Goal: Transaction & Acquisition: Purchase product/service

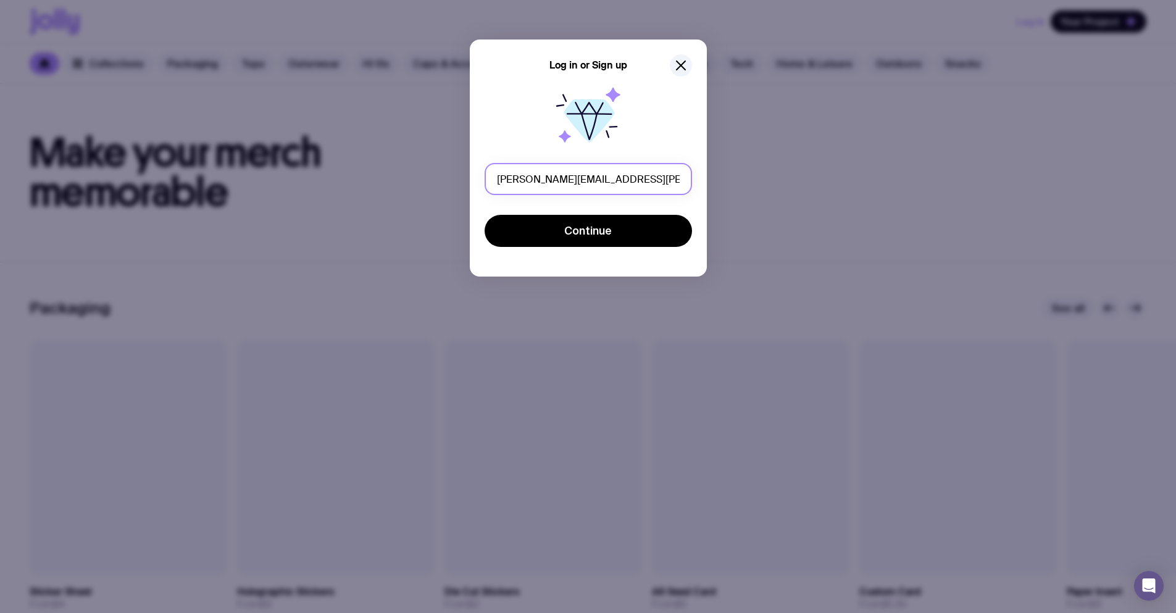
drag, startPoint x: 603, startPoint y: 174, endPoint x: 575, endPoint y: 176, distance: 27.8
click at [575, 176] on input "eugene.serdiuk+per011@uinno.io" at bounding box center [588, 179] width 207 height 32
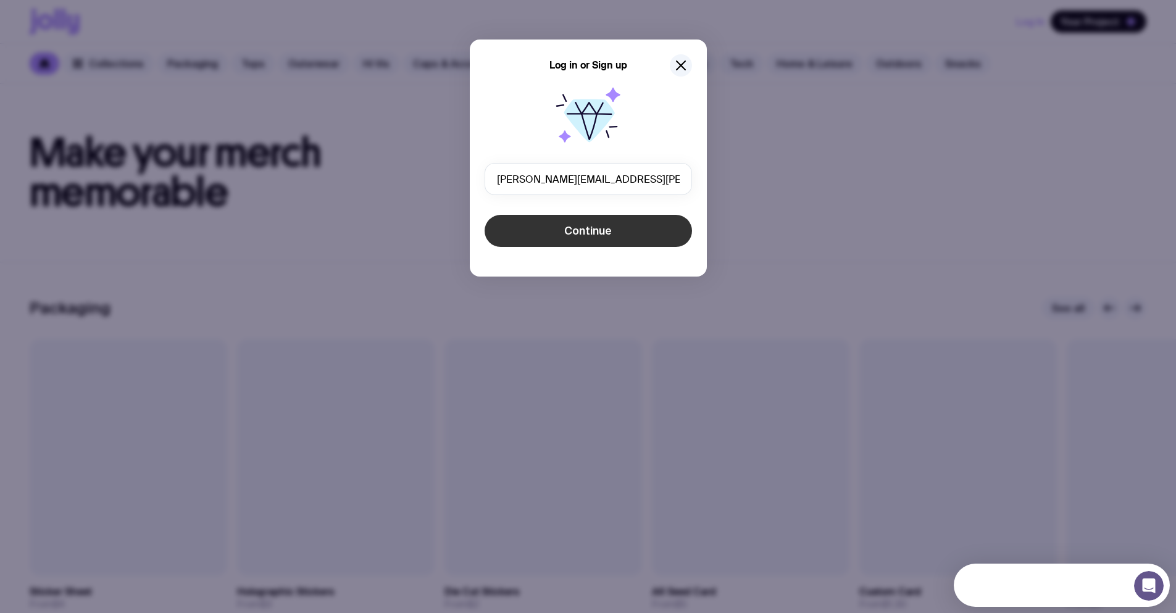
type input "[PERSON_NAME][EMAIL_ADDRESS][PERSON_NAME][DOMAIN_NAME]"
click at [603, 234] on span "Continue" at bounding box center [588, 231] width 48 height 15
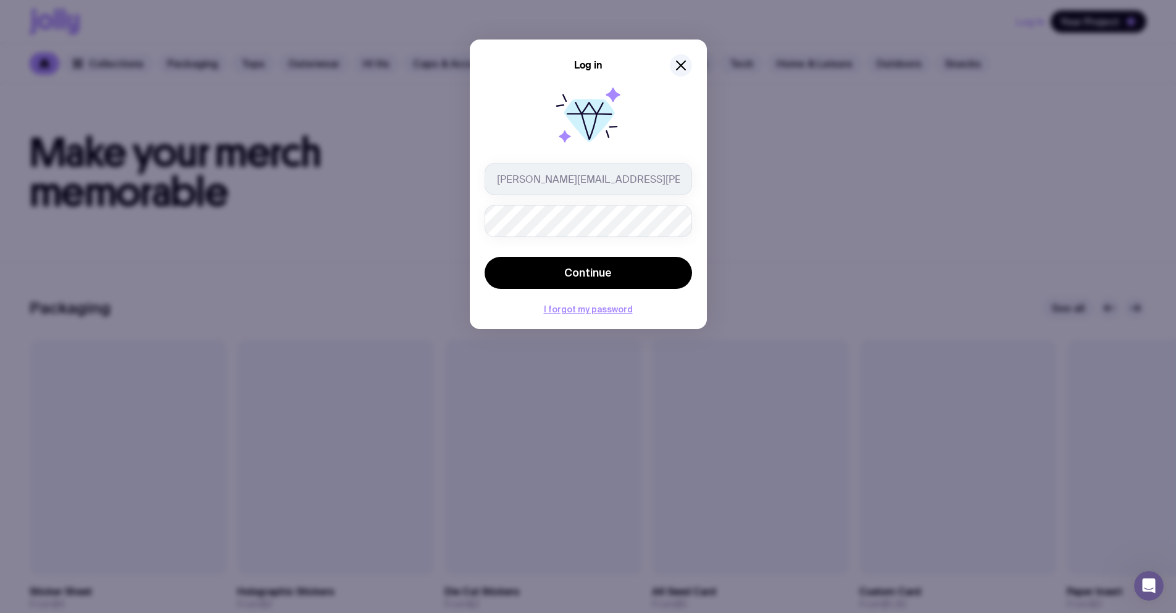
click at [485, 257] on button "Continue" at bounding box center [588, 273] width 207 height 32
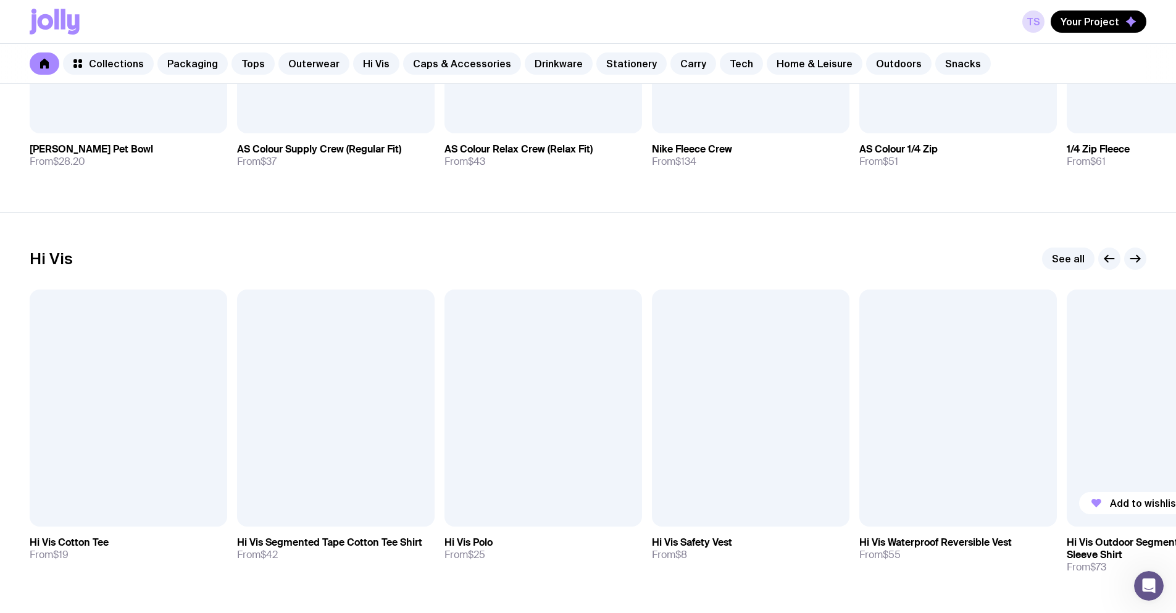
scroll to position [1482, 0]
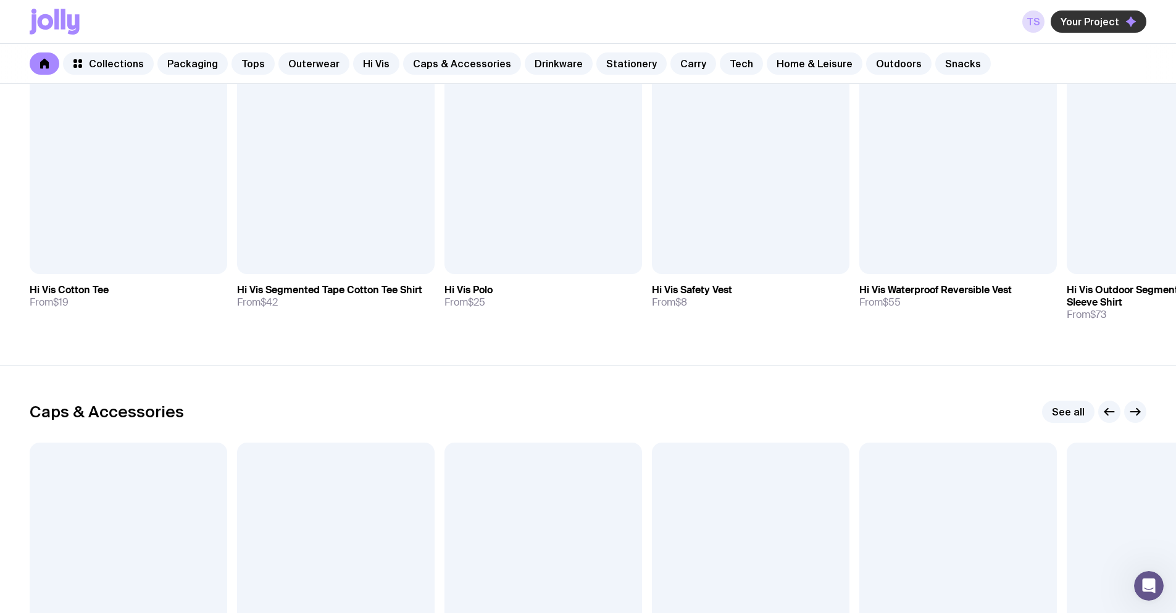
click at [1095, 27] on span "Your Project" at bounding box center [1090, 21] width 59 height 12
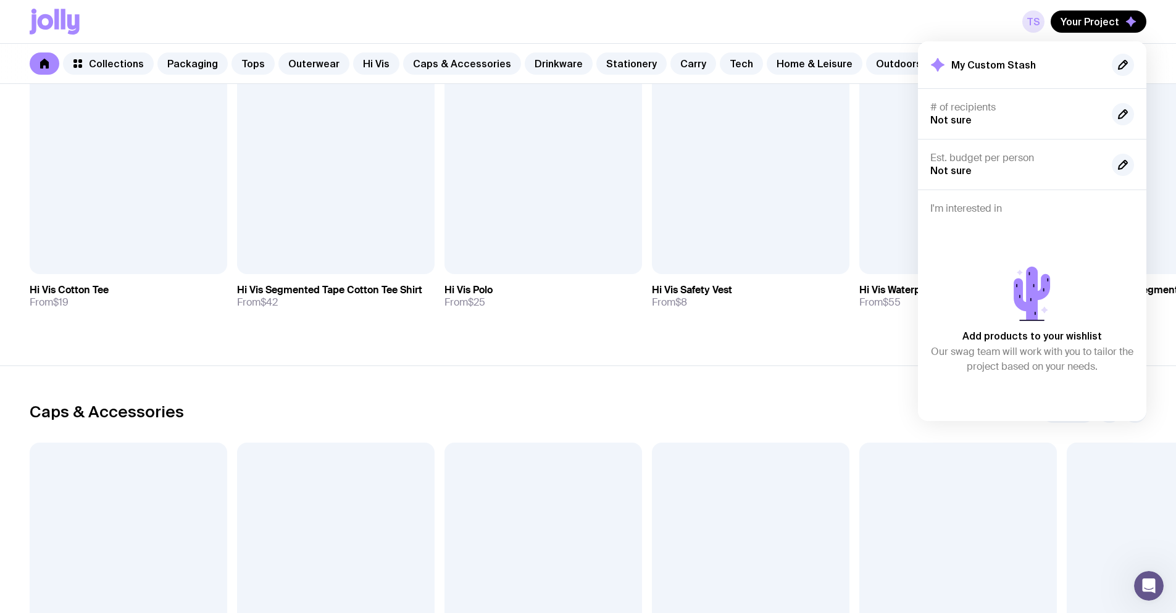
click at [1034, 22] on link "TS" at bounding box center [1034, 21] width 22 height 22
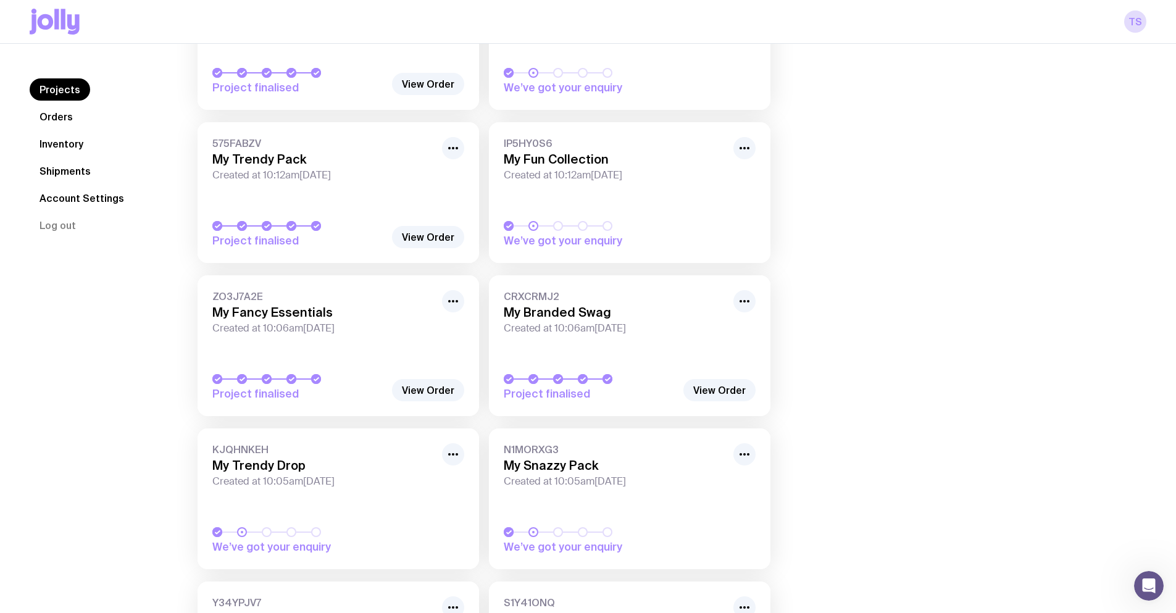
scroll to position [806, 0]
click at [272, 461] on h3 "My Trendy Drop" at bounding box center [323, 467] width 222 height 15
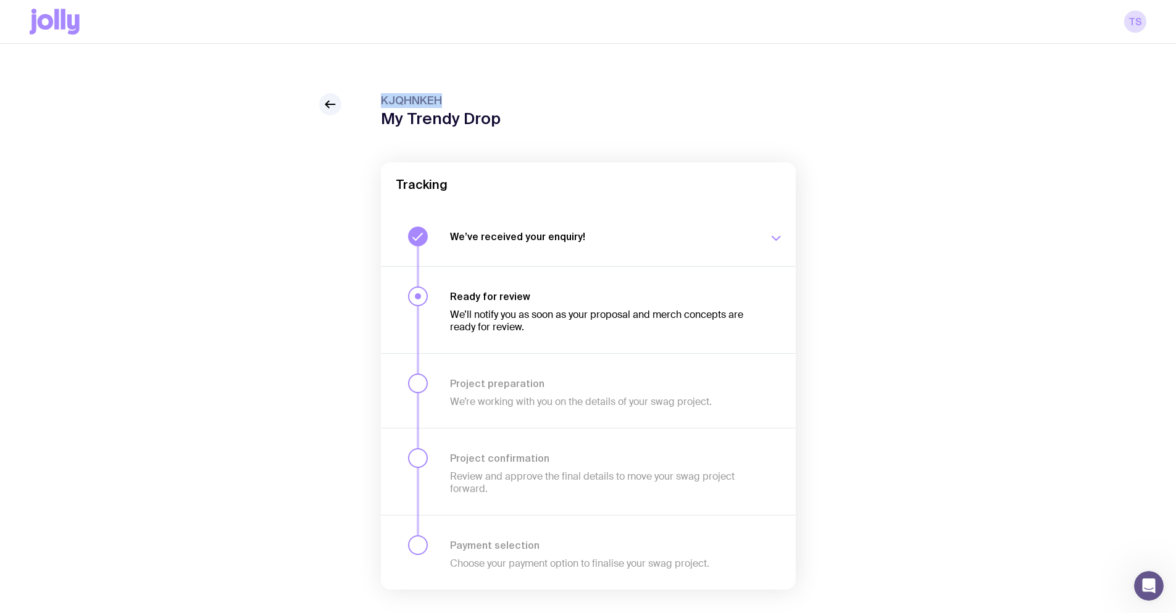
drag, startPoint x: 429, startPoint y: 99, endPoint x: 379, endPoint y: 99, distance: 49.4
click at [379, 99] on div "KJQHNKEH My Trendy Drop Tracking We’ve received your enquiry! Our team is on it…" at bounding box center [588, 366] width 1117 height 546
copy span "KJQHNKEH"
click at [482, 72] on div "KJQHNKEH My Trendy Drop Tracking We’ve received your enquiry! Our team is on it…" at bounding box center [588, 341] width 1176 height 595
drag, startPoint x: 448, startPoint y: 103, endPoint x: 353, endPoint y: 103, distance: 94.5
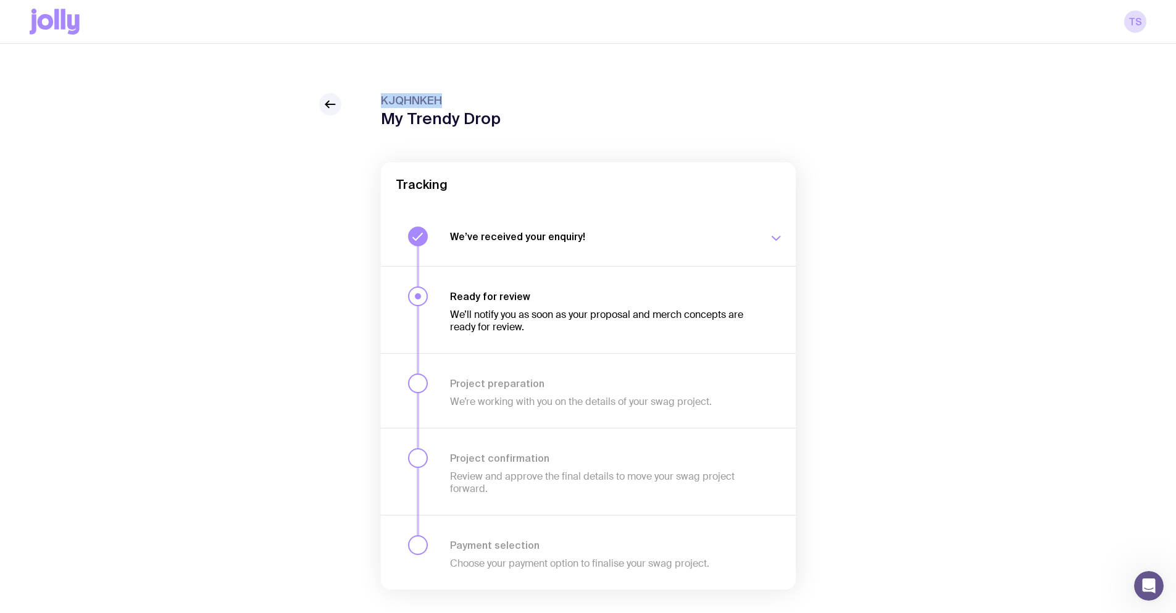
click at [353, 103] on div "KJQHNKEH My Trendy Drop Tracking We’ve received your enquiry! Our team is on it…" at bounding box center [588, 366] width 1117 height 546
copy span "KJQHNKEH"
click at [332, 103] on icon at bounding box center [330, 104] width 15 height 15
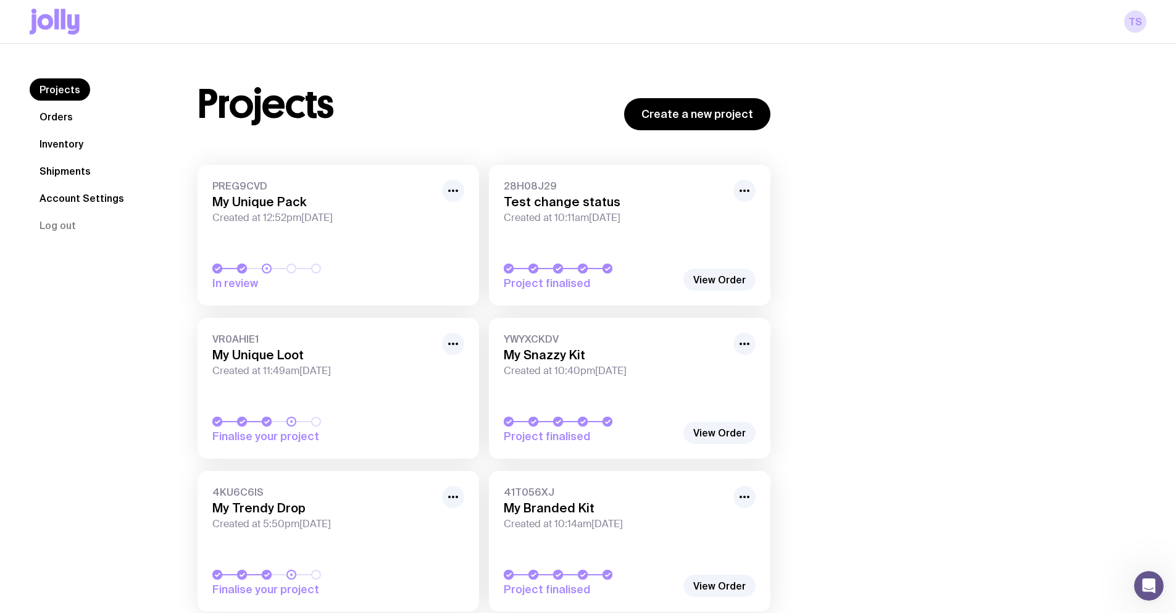
click at [65, 19] on icon at bounding box center [63, 19] width 4 height 20
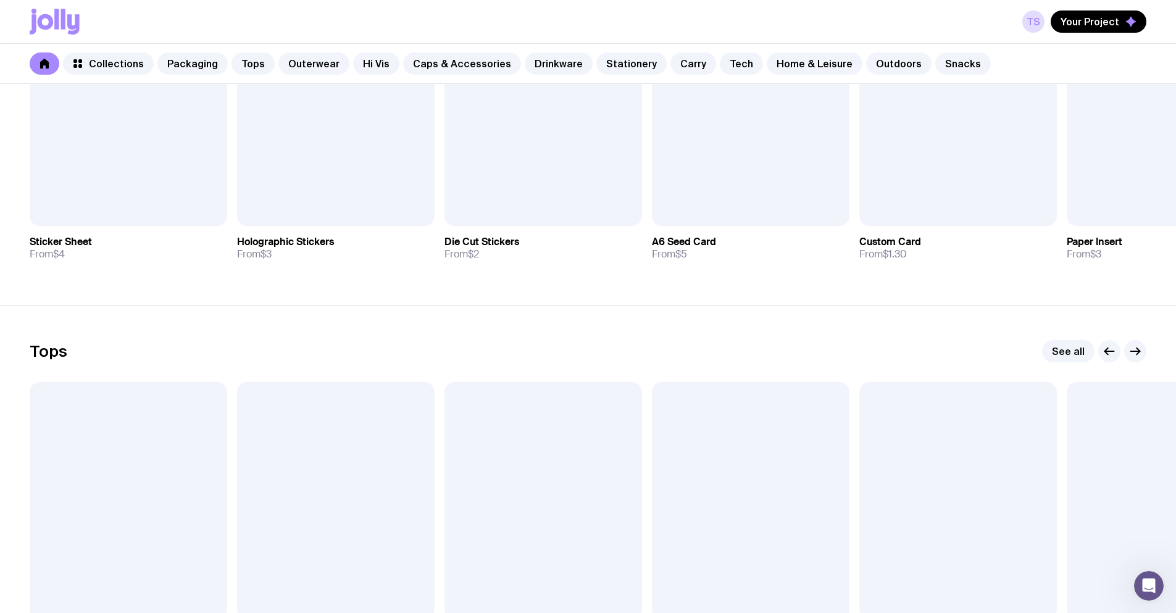
scroll to position [309, 0]
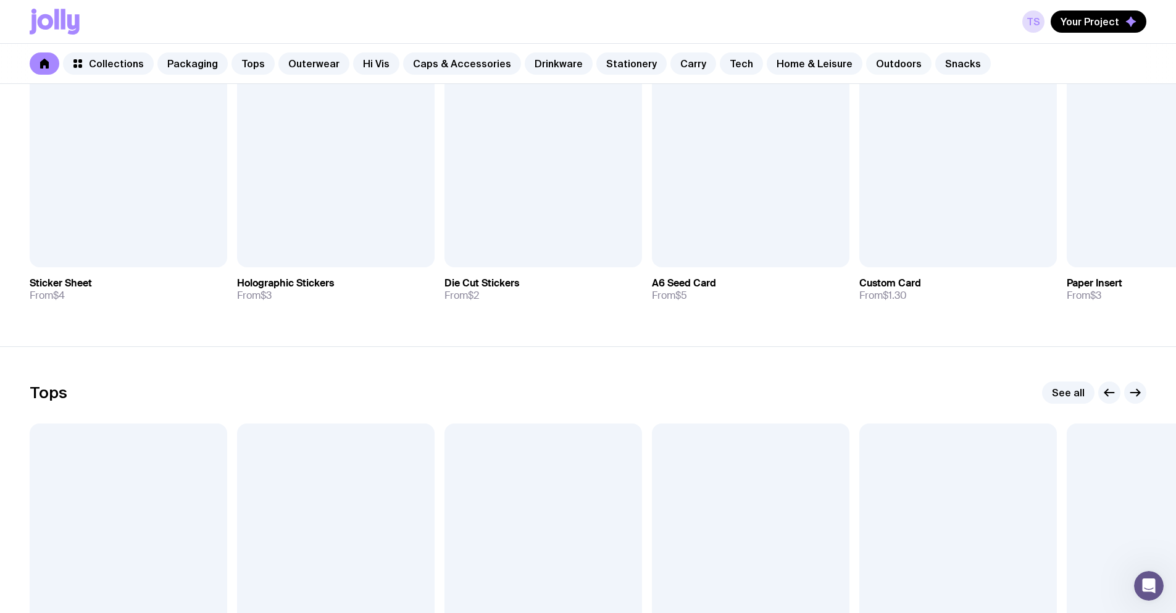
click at [886, 67] on link "Outdoors" at bounding box center [898, 63] width 65 height 22
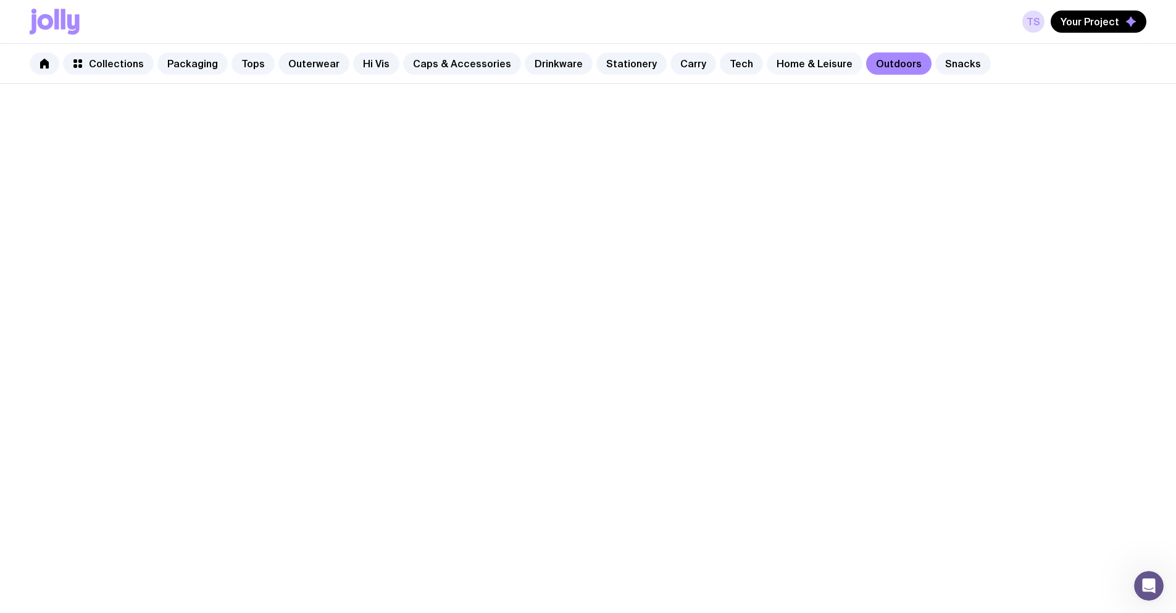
click at [799, 64] on link "Home & Leisure" at bounding box center [815, 63] width 96 height 22
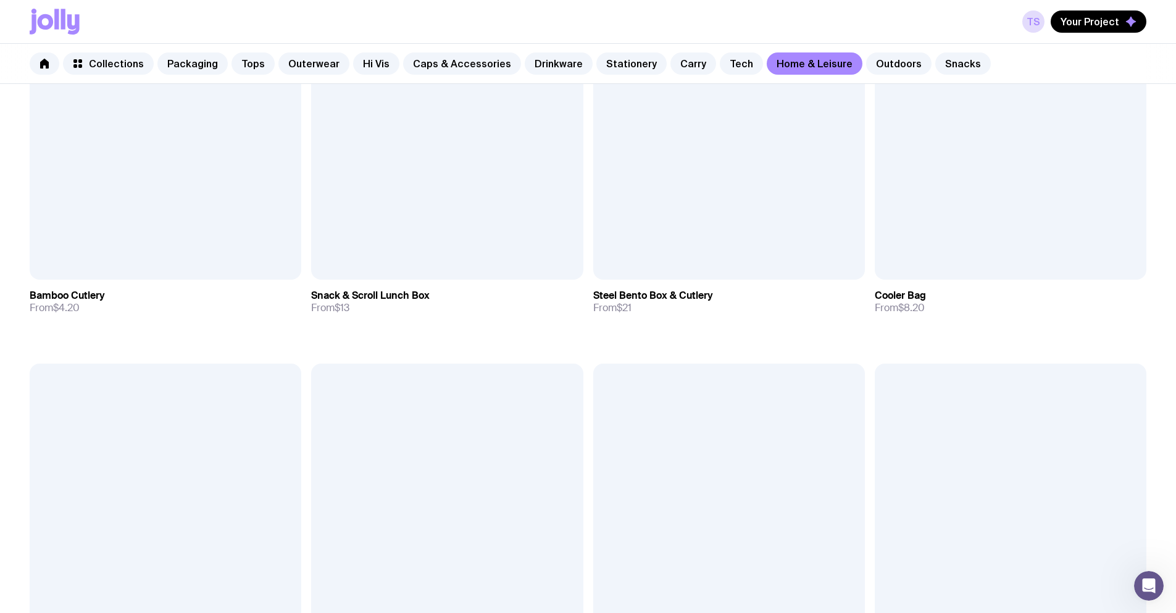
scroll to position [1701, 0]
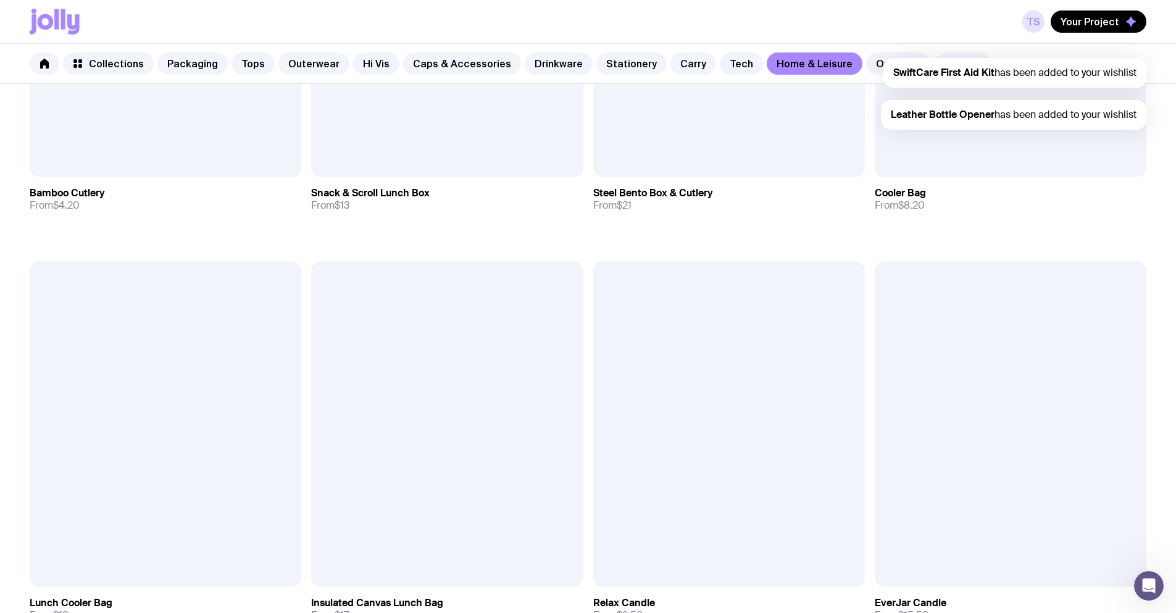
click at [1031, 22] on link "TS" at bounding box center [1034, 21] width 22 height 22
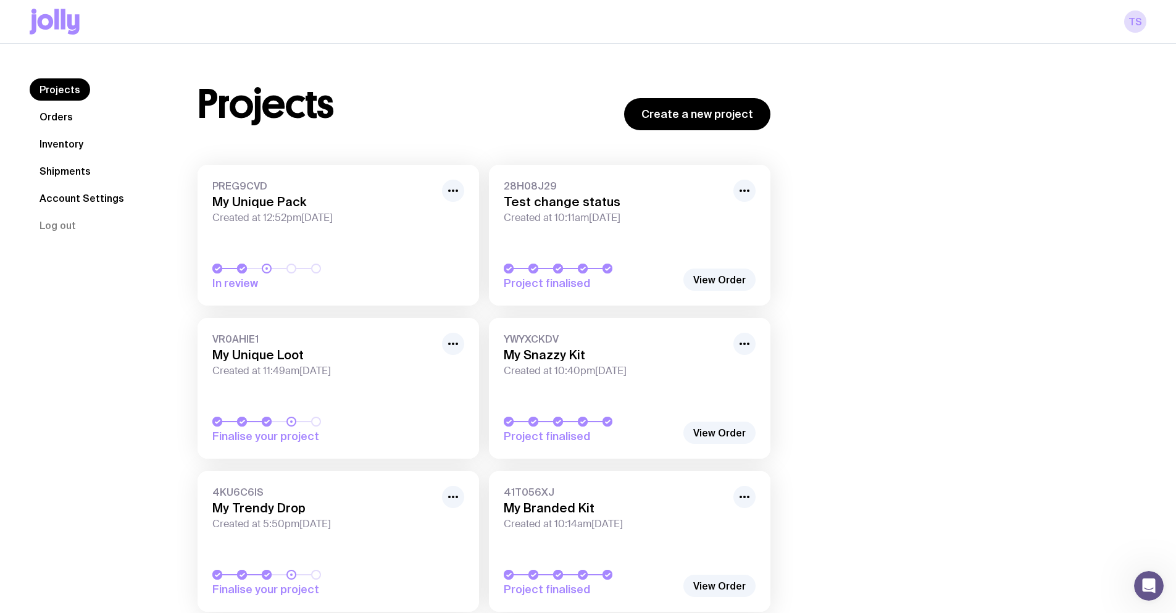
click at [341, 234] on link "PREG9CVD My Unique Pack Created at 12:52pm, Mon 25th Aug 2025 In review" at bounding box center [339, 235] width 282 height 141
click at [67, 83] on link "Projects" at bounding box center [60, 89] width 61 height 22
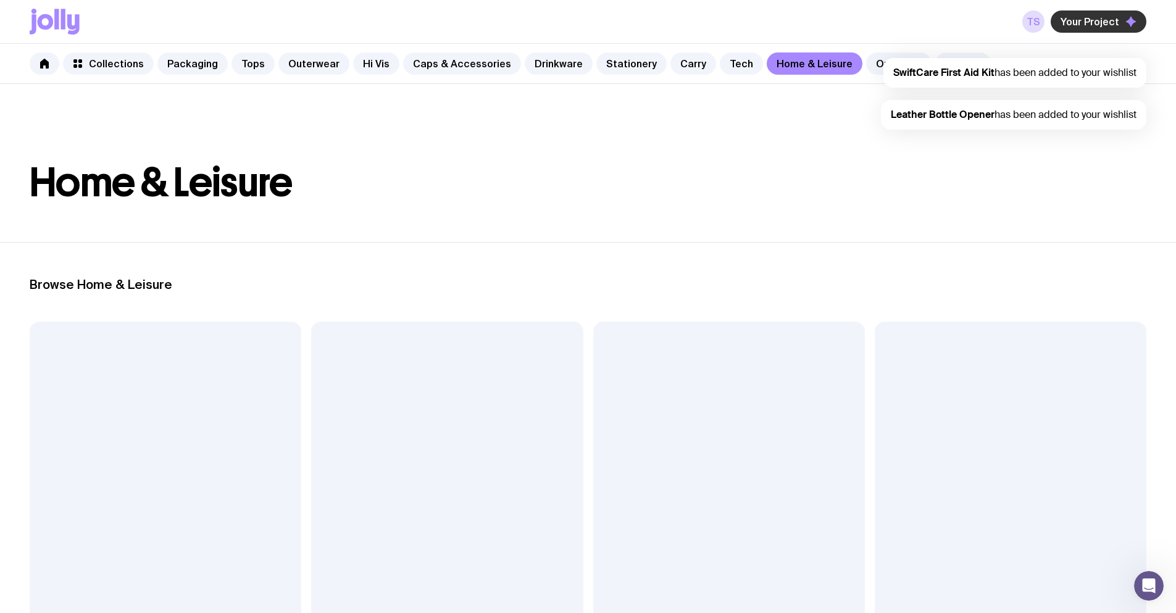
click at [1115, 23] on span "Your Project" at bounding box center [1090, 21] width 59 height 12
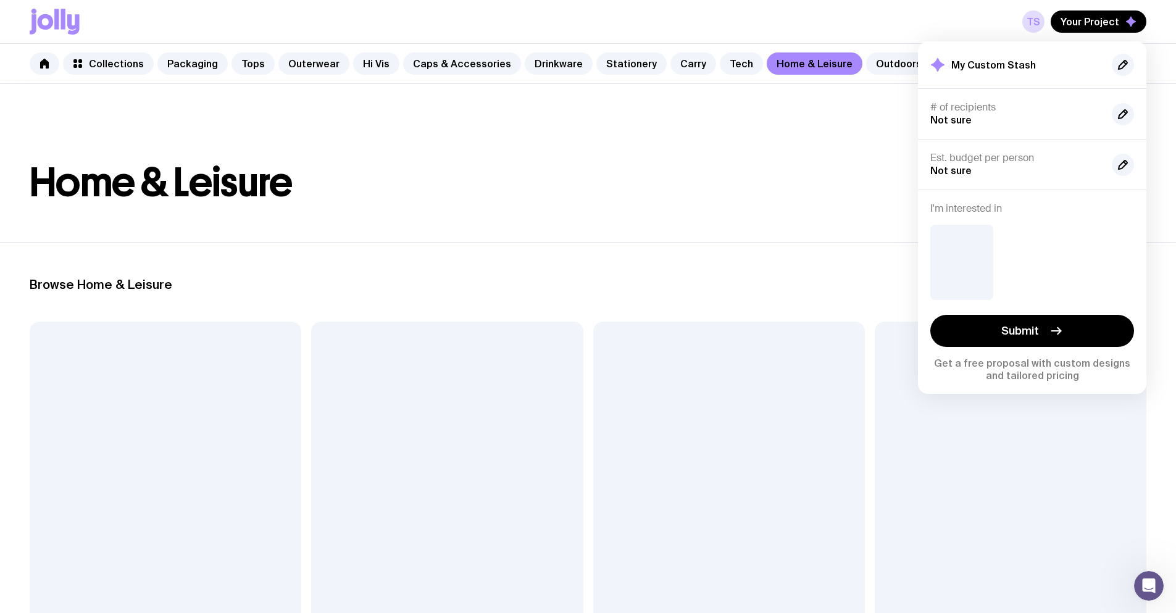
click at [740, 233] on header "Home & Leisure" at bounding box center [588, 163] width 1176 height 158
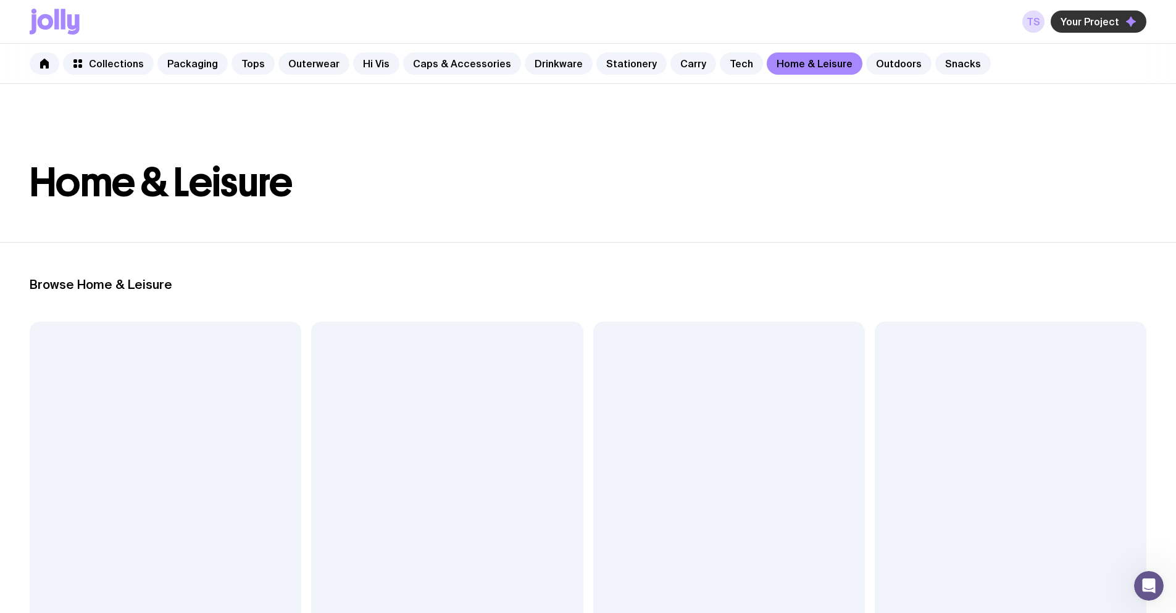
click at [1095, 24] on span "Your Project" at bounding box center [1090, 21] width 59 height 12
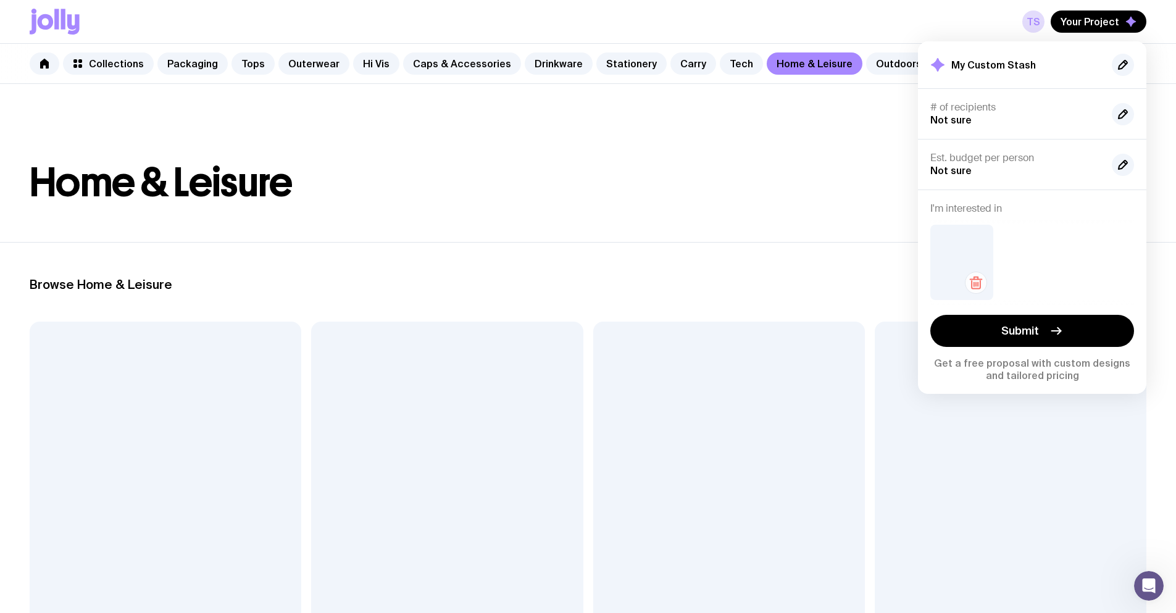
click at [974, 283] on icon "button" at bounding box center [974, 285] width 0 height 4
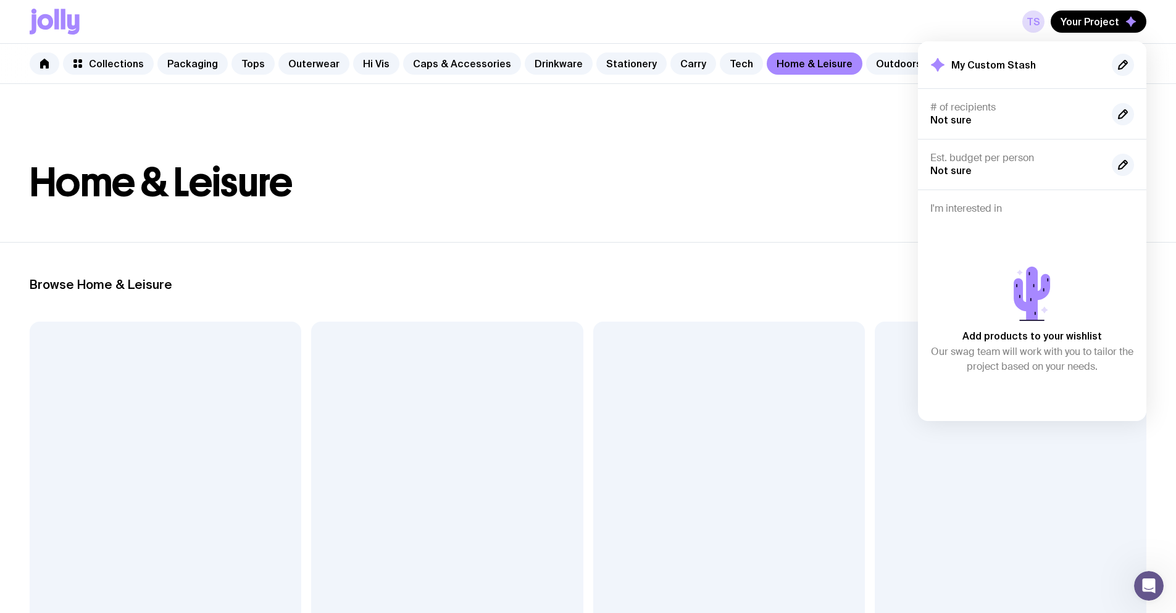
click at [821, 204] on header "Home & Leisure" at bounding box center [588, 163] width 1176 height 158
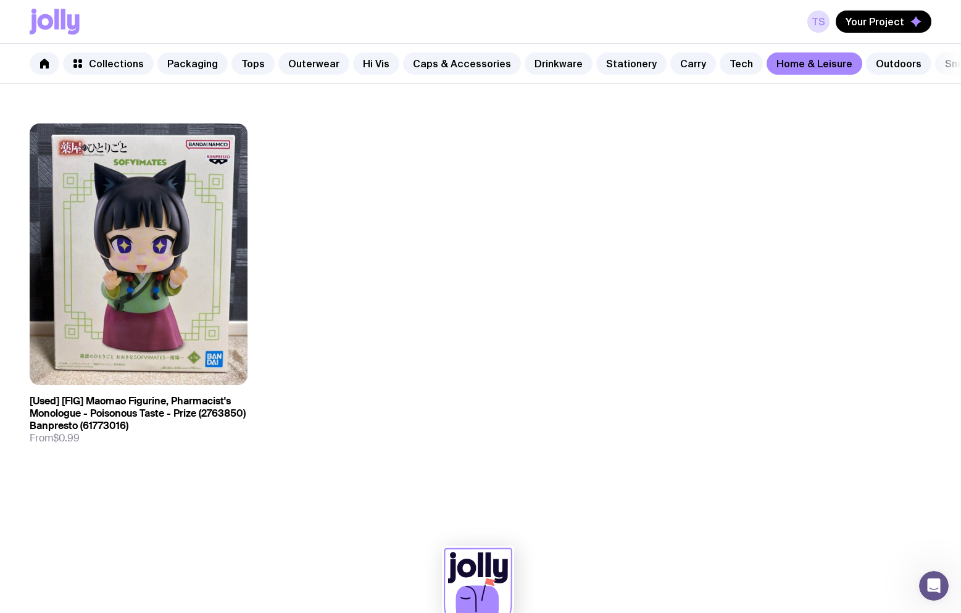
scroll to position [2592, 0]
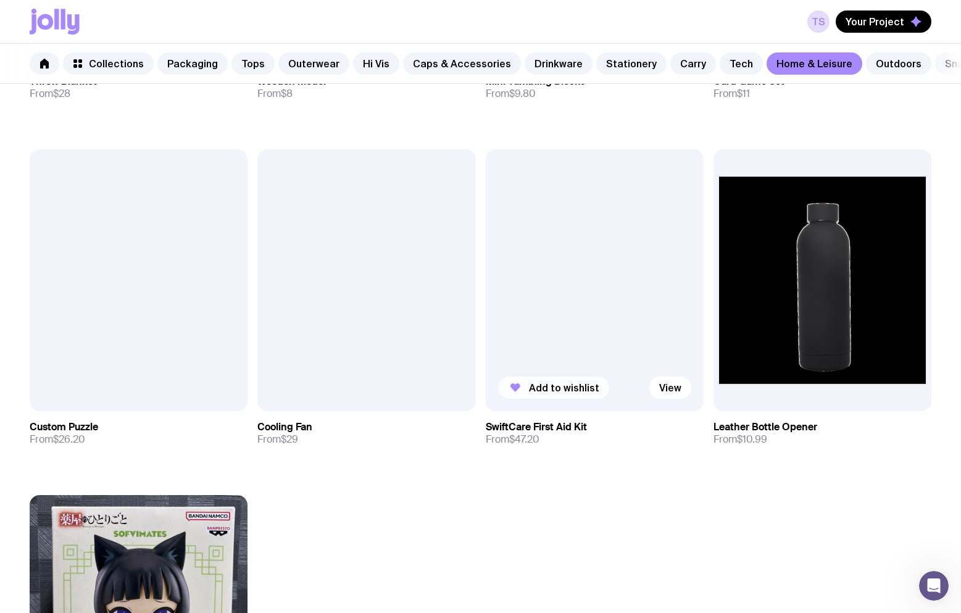
click at [560, 394] on span "Add to wishlist" at bounding box center [564, 388] width 70 height 12
click at [362, 394] on span "Add to wishlist" at bounding box center [336, 388] width 70 height 12
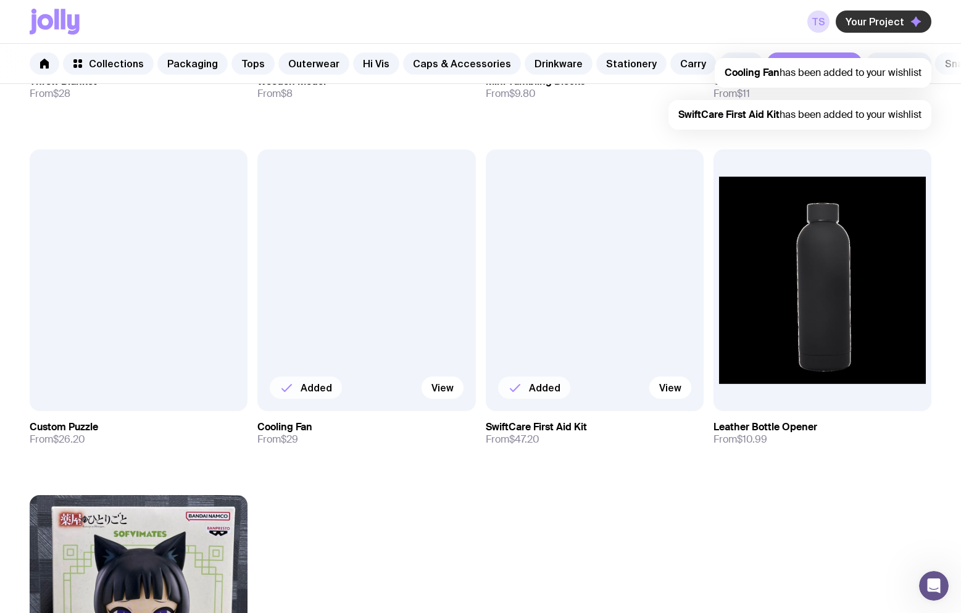
click at [889, 18] on span "Your Project" at bounding box center [875, 21] width 59 height 12
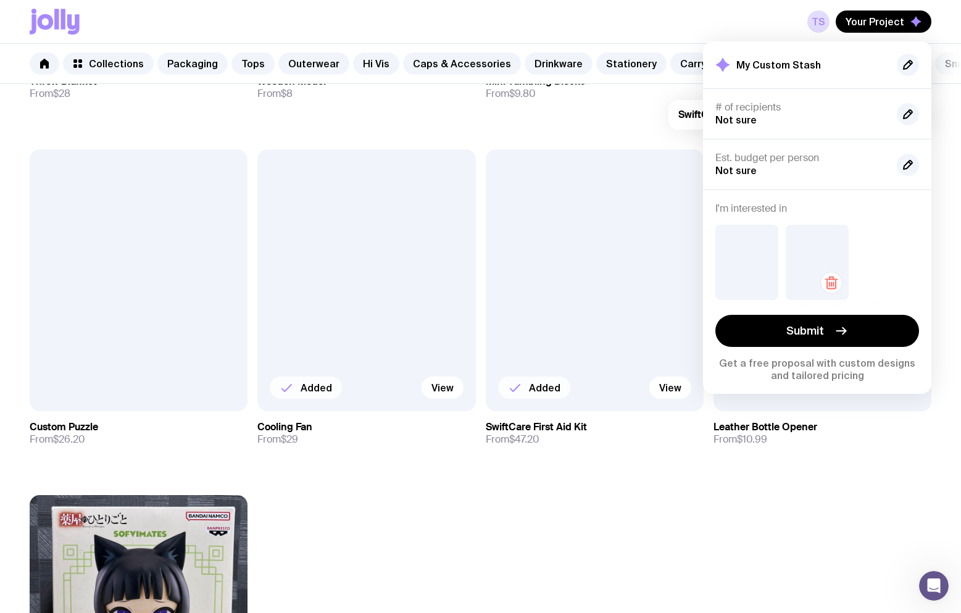
click at [824, 277] on icon "button" at bounding box center [831, 282] width 15 height 15
click at [765, 283] on icon "button" at bounding box center [761, 284] width 9 height 7
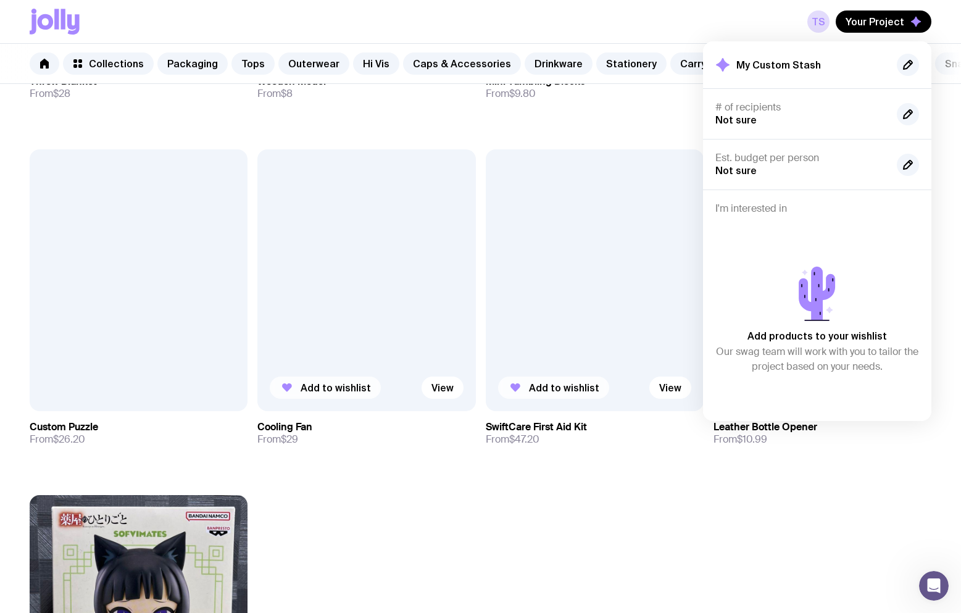
click at [511, 29] on div "TS Your Project My Custom Stash # of recipients Not sure Est. budget per person…" at bounding box center [481, 21] width 902 height 43
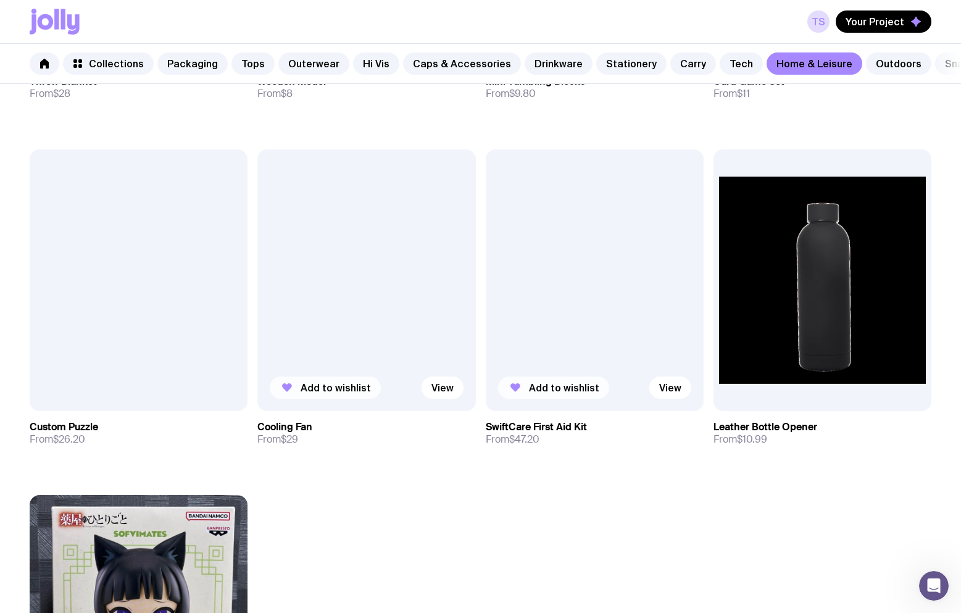
click at [63, 13] on icon at bounding box center [63, 19] width 4 height 20
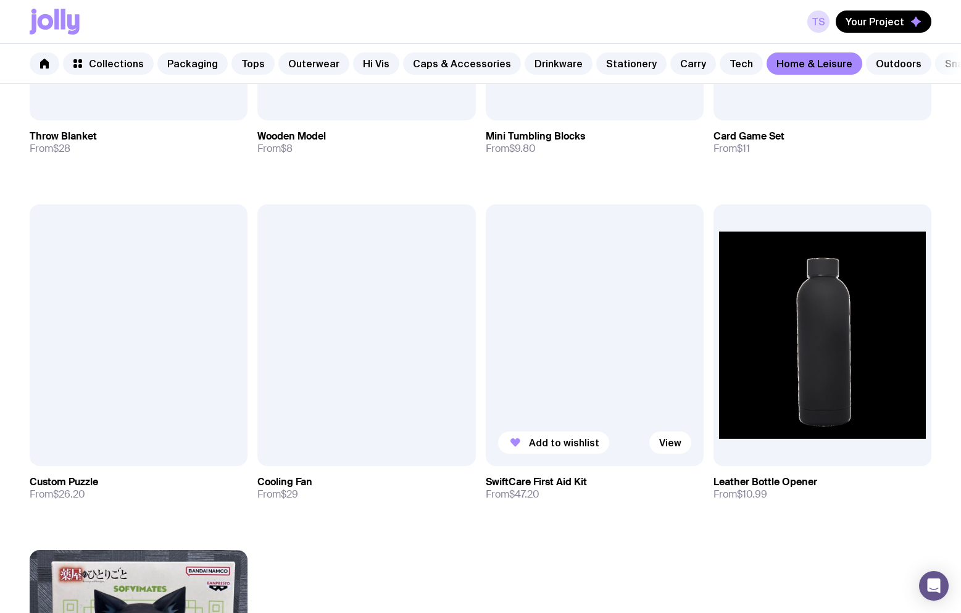
scroll to position [2532, 0]
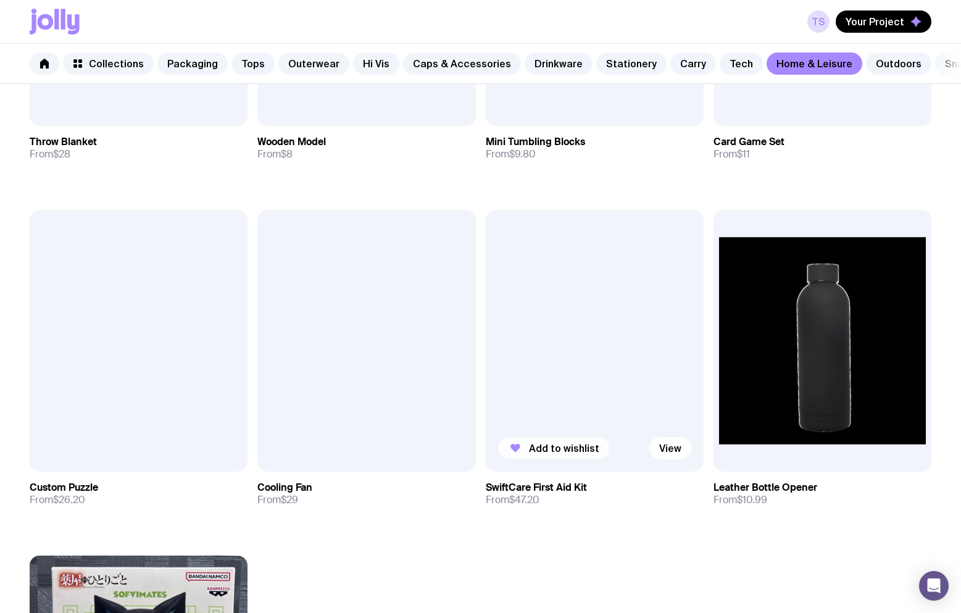
click at [559, 454] on span "Add to wishlist" at bounding box center [564, 448] width 70 height 12
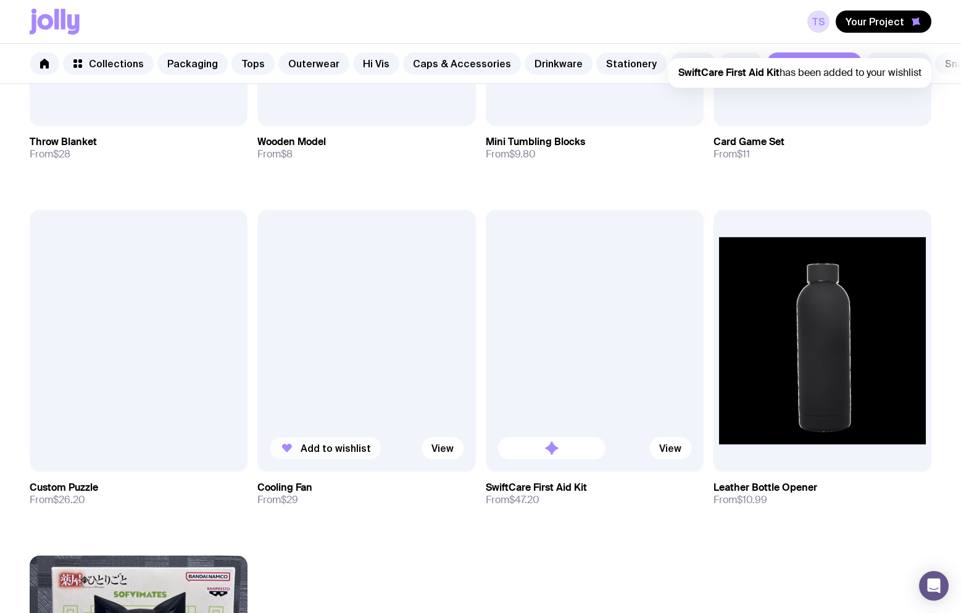
click at [311, 451] on span "Add to wishlist" at bounding box center [336, 448] width 70 height 12
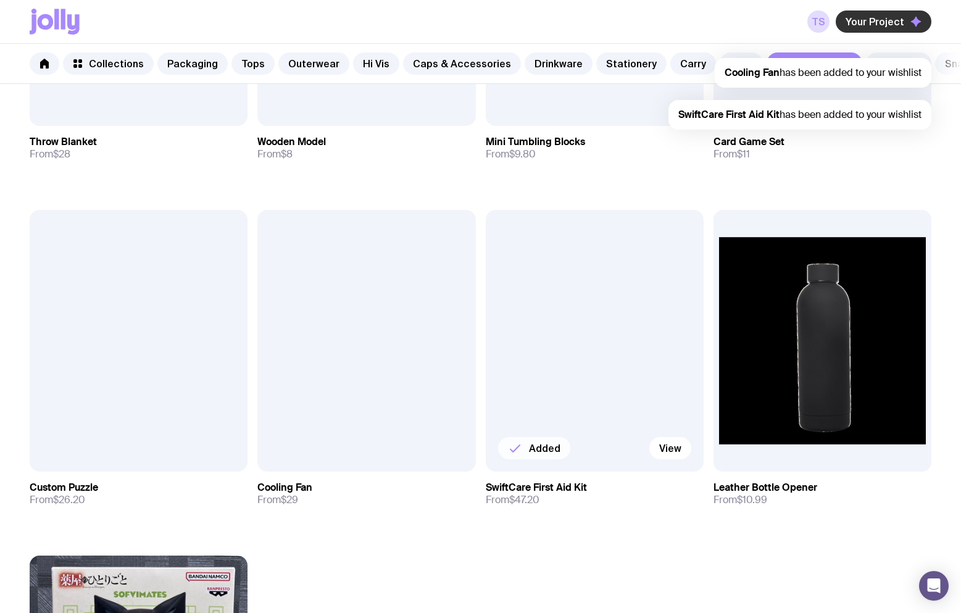
click at [901, 17] on span "Your Project" at bounding box center [875, 21] width 59 height 12
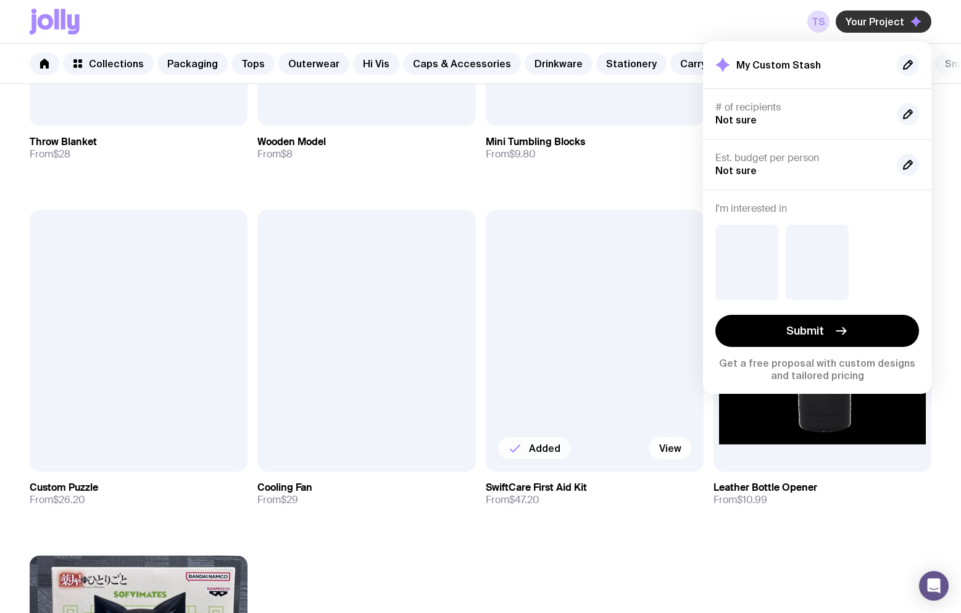
click at [896, 10] on button "Your Project" at bounding box center [884, 21] width 96 height 22
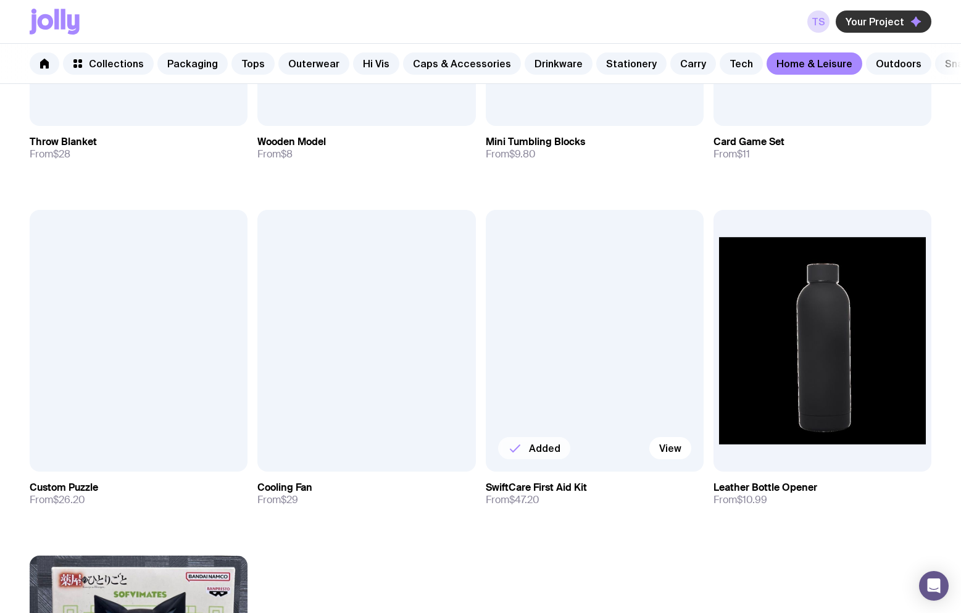
click at [892, 16] on span "Your Project" at bounding box center [875, 21] width 59 height 12
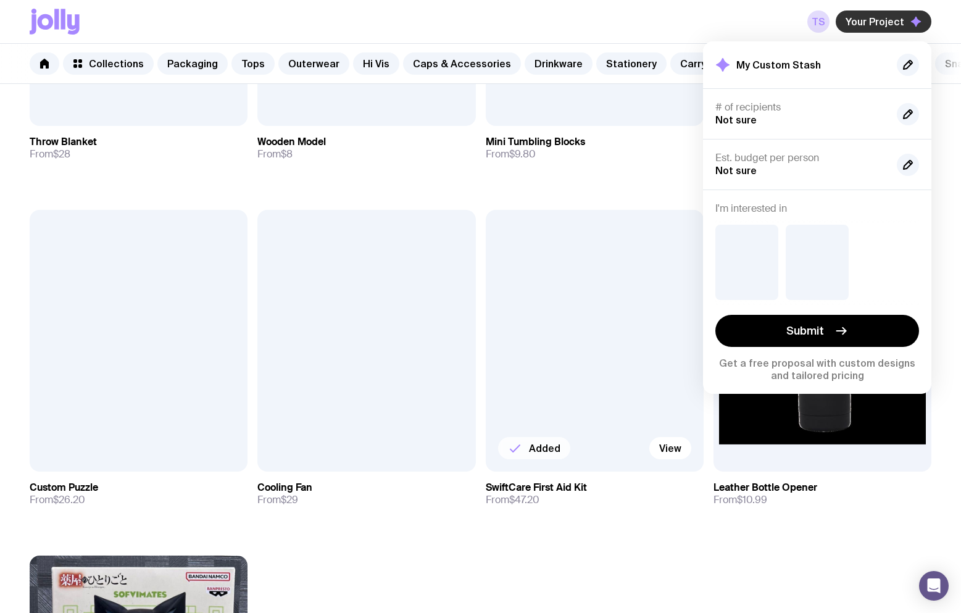
click at [862, 20] on span "Your Project" at bounding box center [875, 21] width 59 height 12
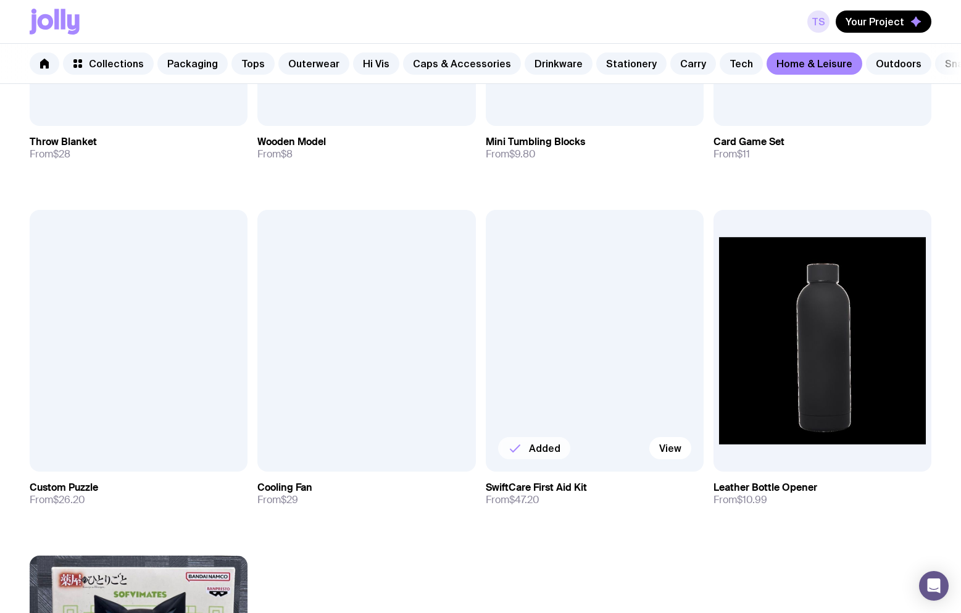
click at [826, 21] on link "TS" at bounding box center [819, 21] width 22 height 22
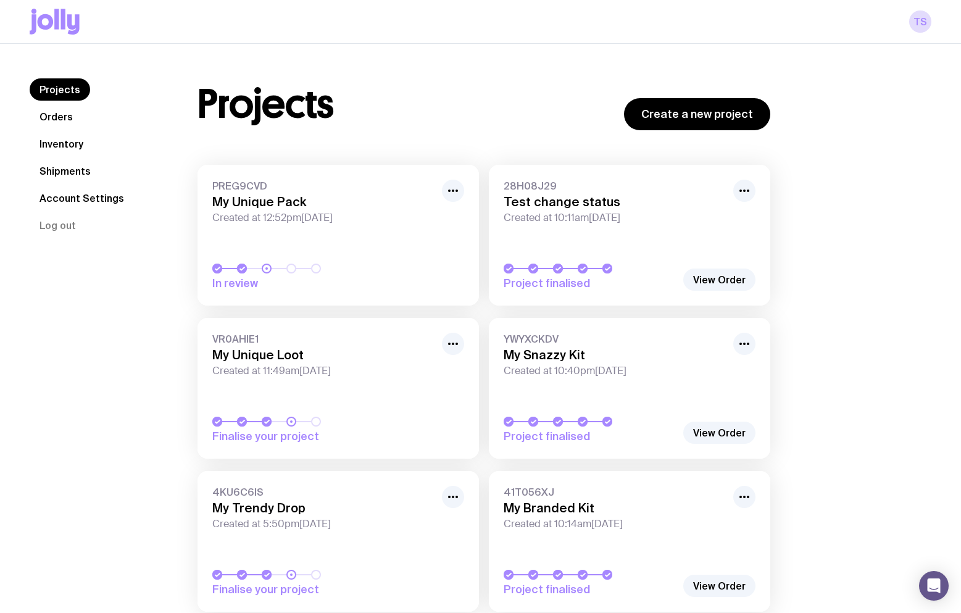
click at [307, 240] on link "PREG9CVD My Unique Pack Created at 12:52pm, Mon 25th Aug 2025 In review" at bounding box center [339, 235] width 282 height 141
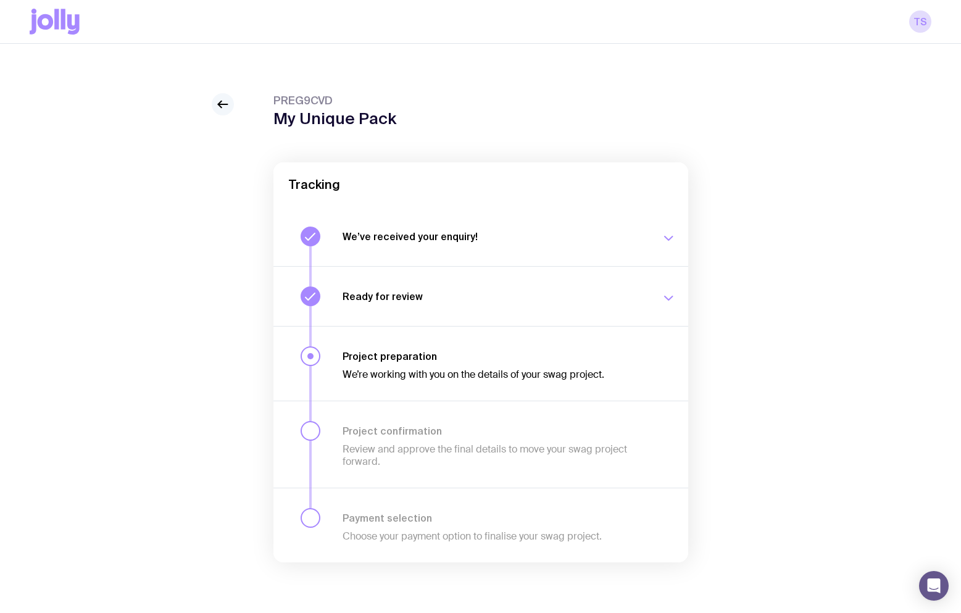
click at [226, 101] on icon at bounding box center [223, 104] width 15 height 15
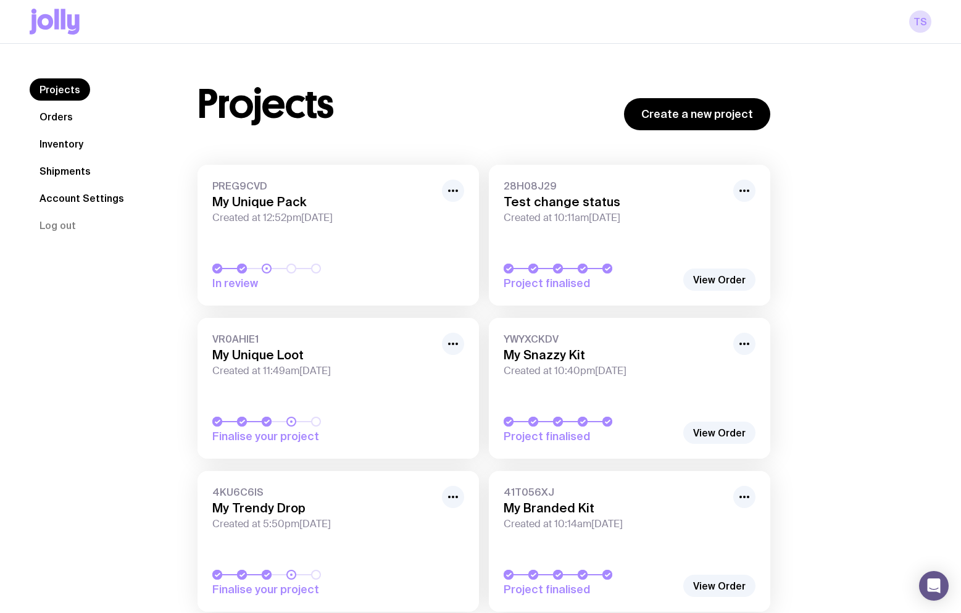
click at [61, 21] on icon at bounding box center [63, 19] width 4 height 20
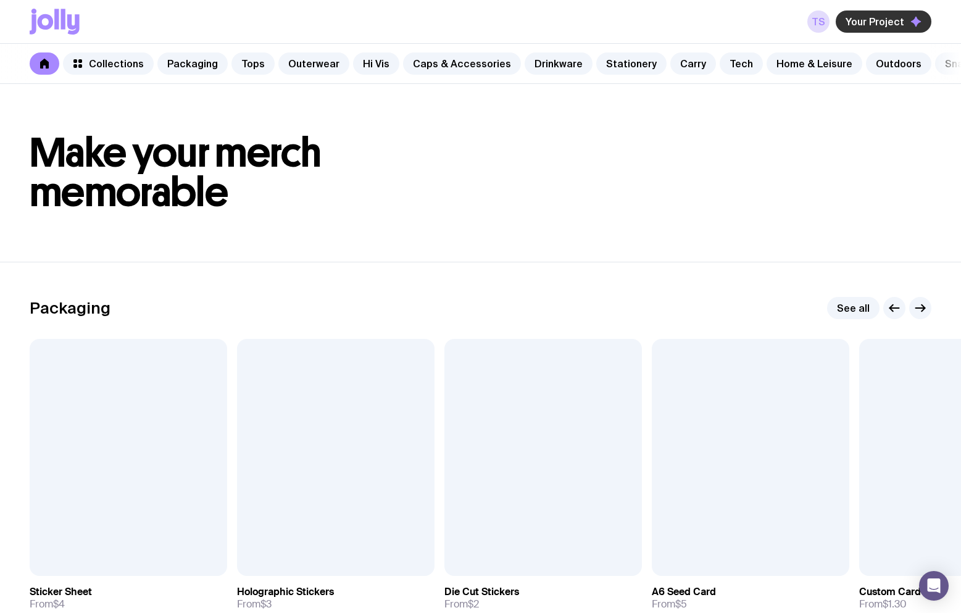
click at [884, 23] on span "Your Project" at bounding box center [875, 21] width 59 height 12
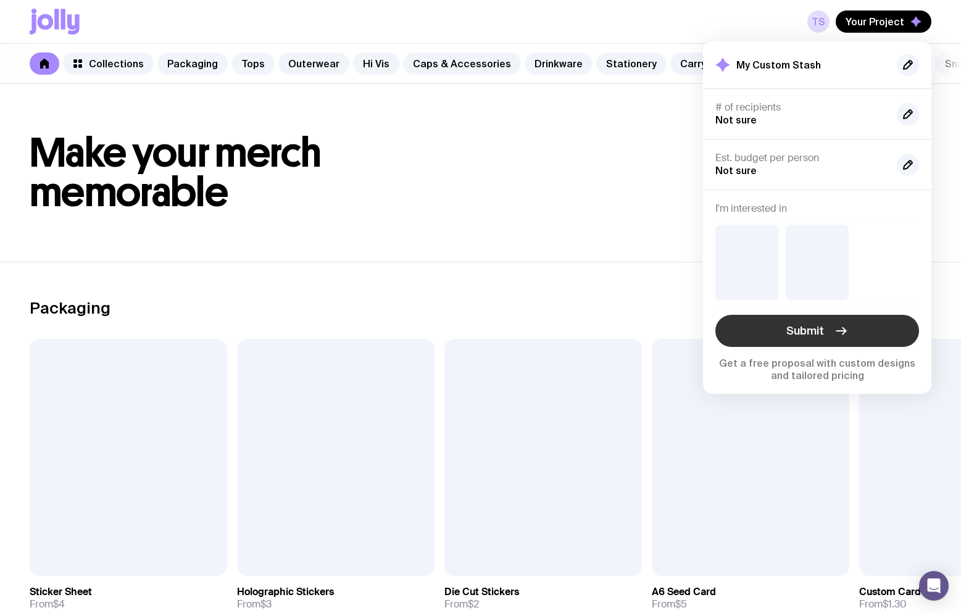
click at [854, 318] on button "Submit" at bounding box center [818, 331] width 204 height 32
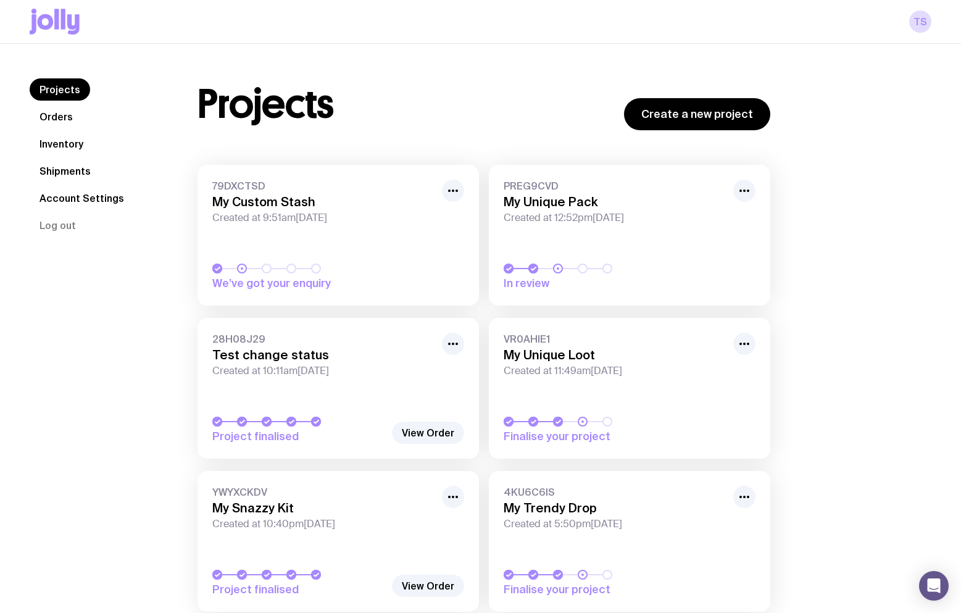
click at [285, 186] on span "79DXCTSD" at bounding box center [323, 186] width 222 height 12
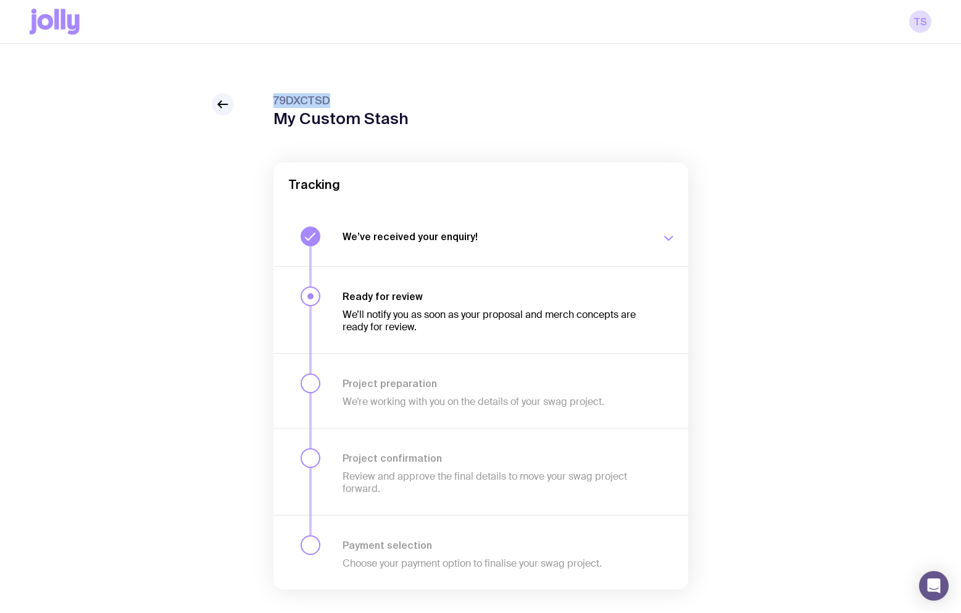
drag, startPoint x: 349, startPoint y: 94, endPoint x: 267, endPoint y: 96, distance: 82.8
click at [267, 96] on div "79DXCTSD My Custom Stash Tracking We’ve received your enquiry! Our team is on i…" at bounding box center [481, 366] width 902 height 546
copy span "79DXCTSD"
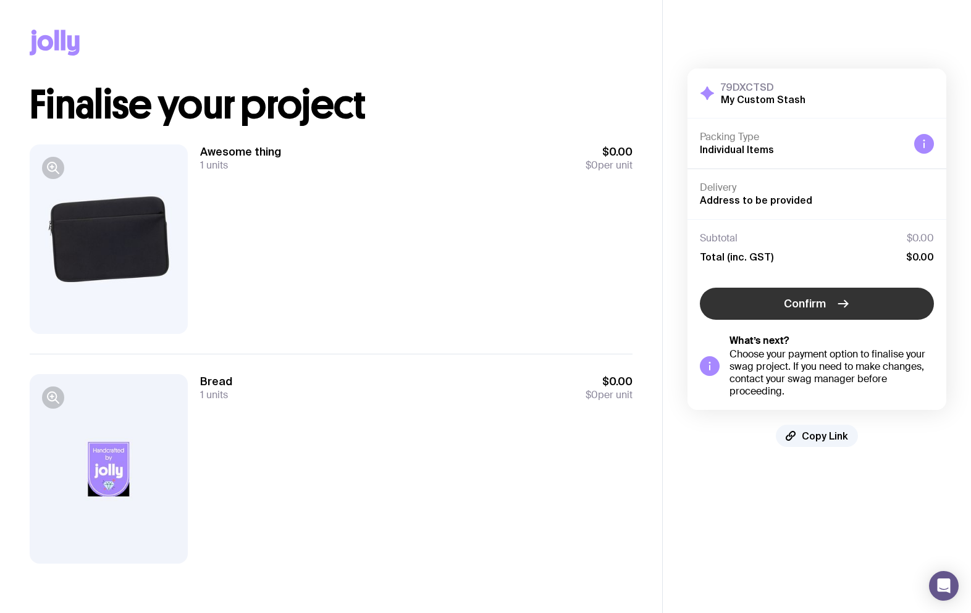
click at [842, 303] on icon "button" at bounding box center [842, 303] width 15 height 15
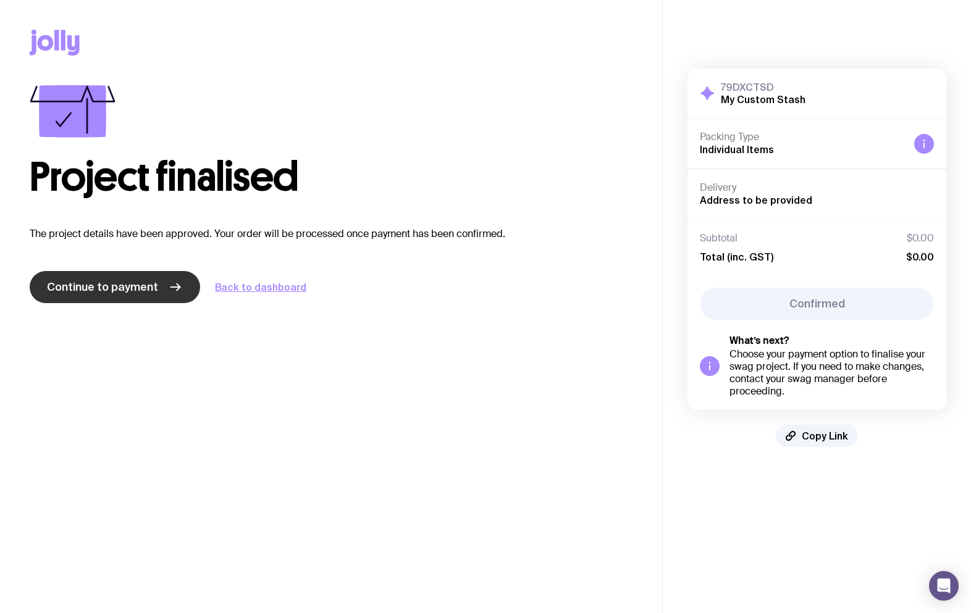
click at [122, 294] on span "Continue to payment" at bounding box center [102, 287] width 111 height 15
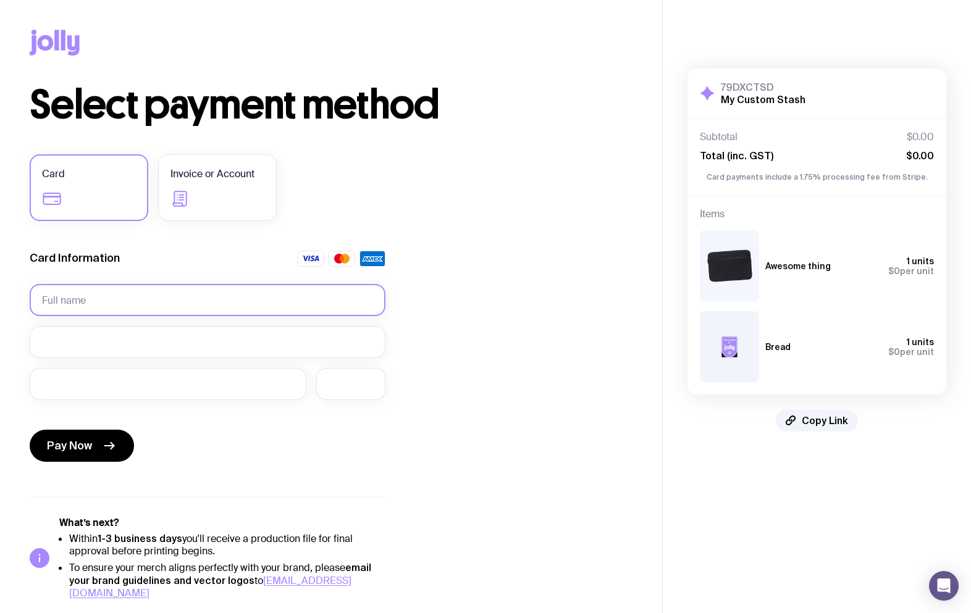
click at [68, 301] on input "text" at bounding box center [208, 300] width 356 height 32
type input "Test"
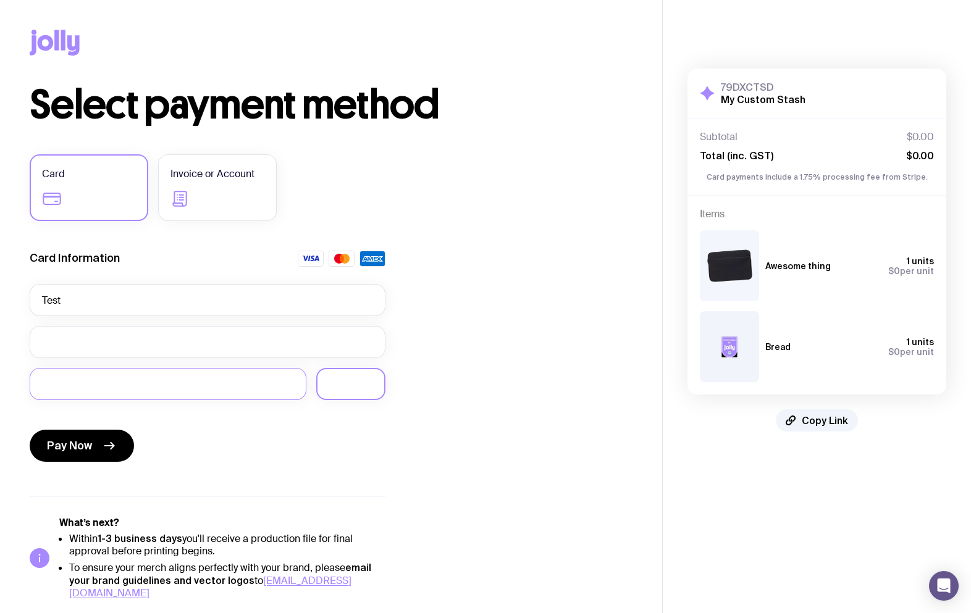
click at [354, 395] on div at bounding box center [350, 384] width 69 height 32
click at [75, 442] on span "Pay Now" at bounding box center [69, 445] width 45 height 15
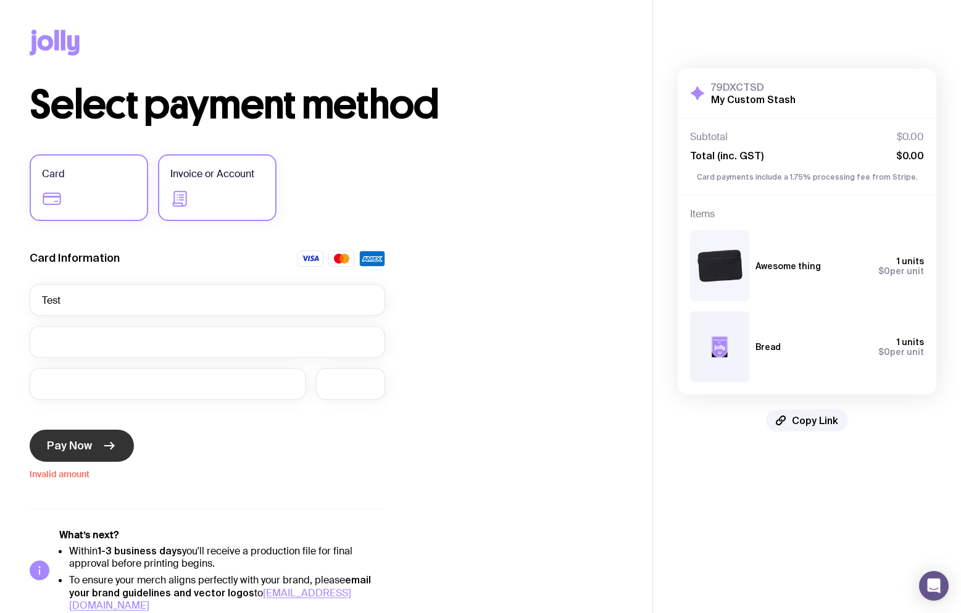
click at [228, 178] on span "Invoice or Account" at bounding box center [212, 174] width 84 height 15
click at [0, 0] on input "Invoice or Account" at bounding box center [0, 0] width 0 height 0
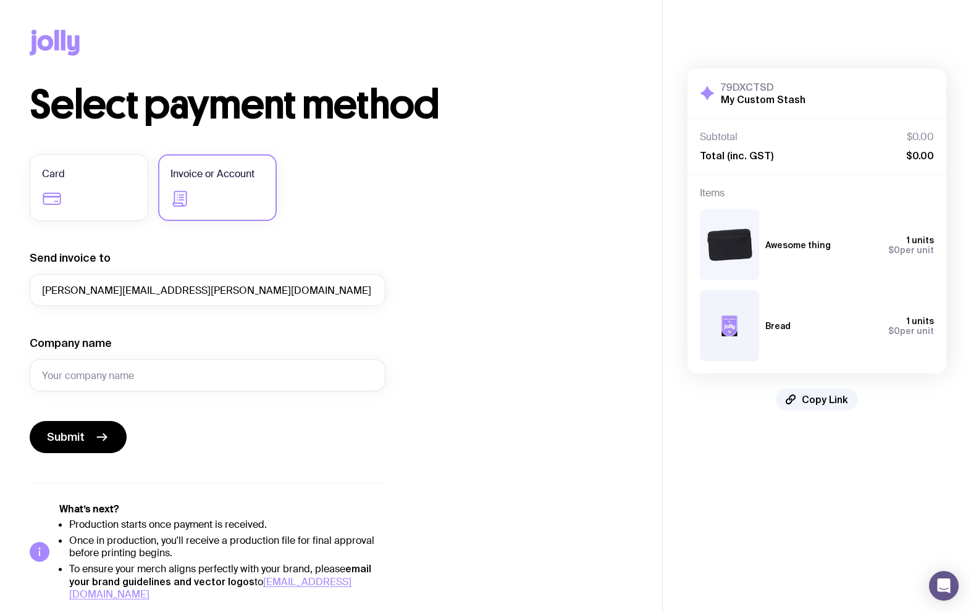
click at [54, 38] on icon at bounding box center [55, 43] width 50 height 26
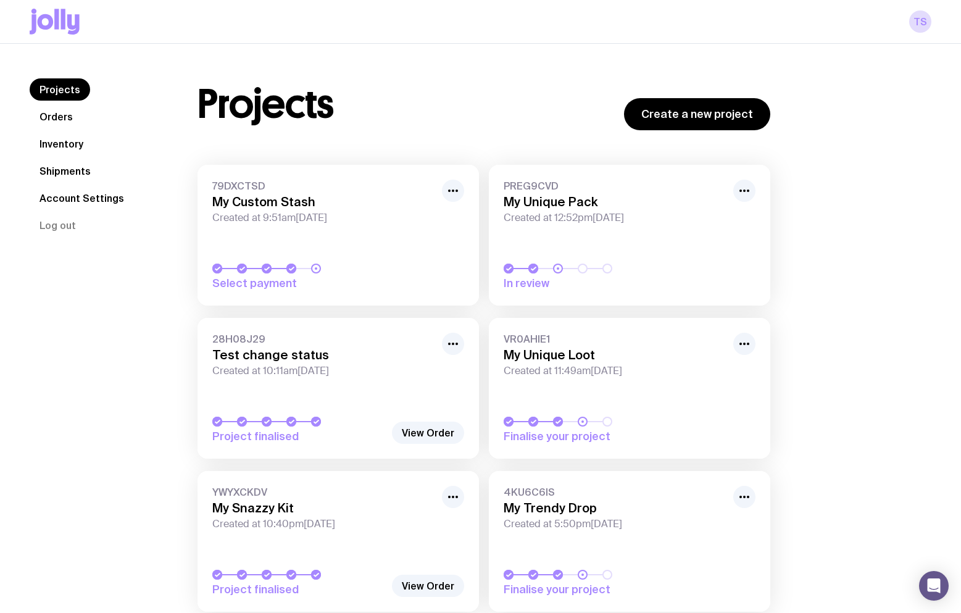
click at [33, 9] on icon at bounding box center [55, 22] width 50 height 26
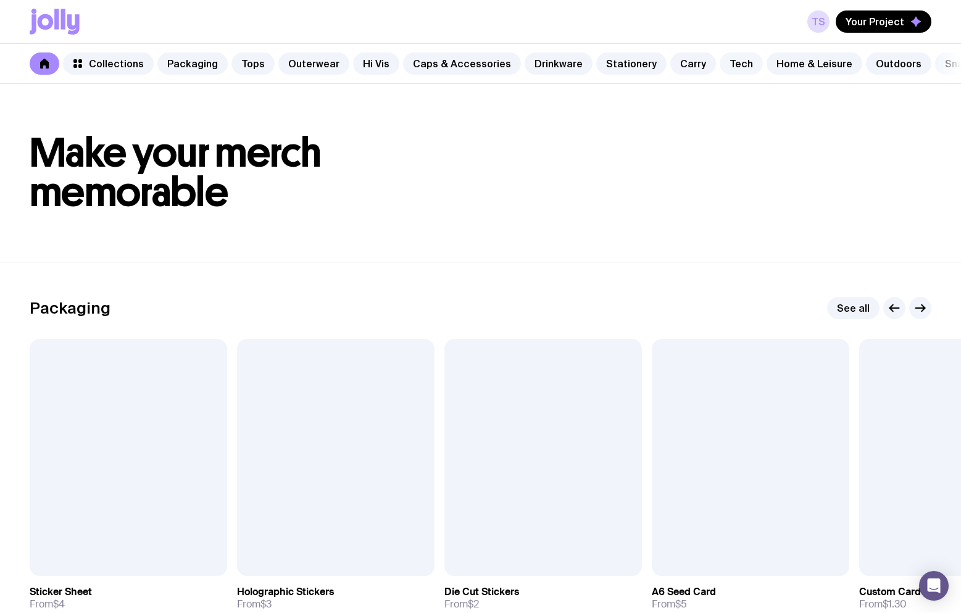
click at [720, 65] on link "Tech" at bounding box center [741, 63] width 43 height 22
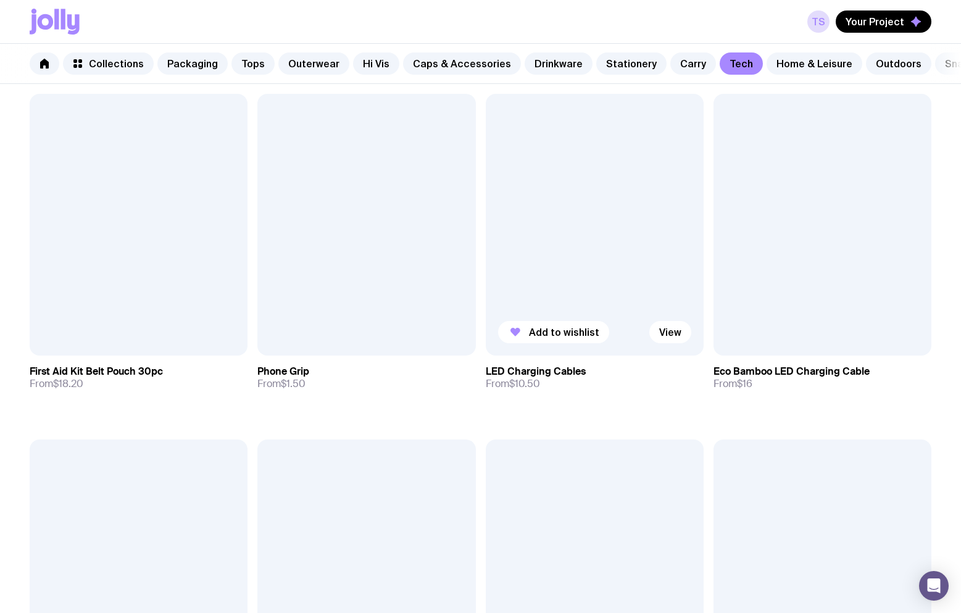
scroll to position [370, 0]
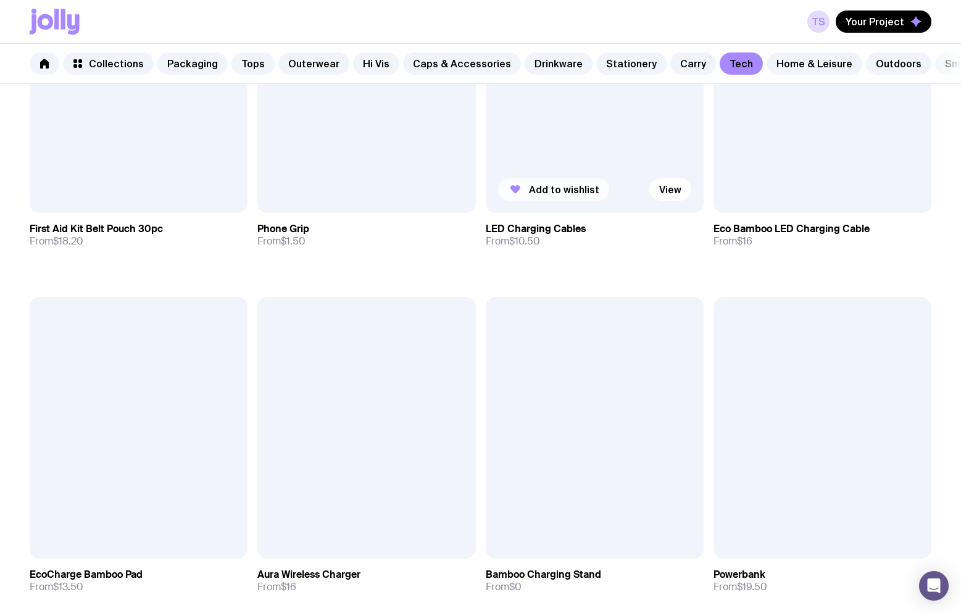
click at [548, 196] on span "Add to wishlist" at bounding box center [564, 189] width 70 height 12
click at [324, 201] on button "Add to wishlist" at bounding box center [325, 189] width 111 height 22
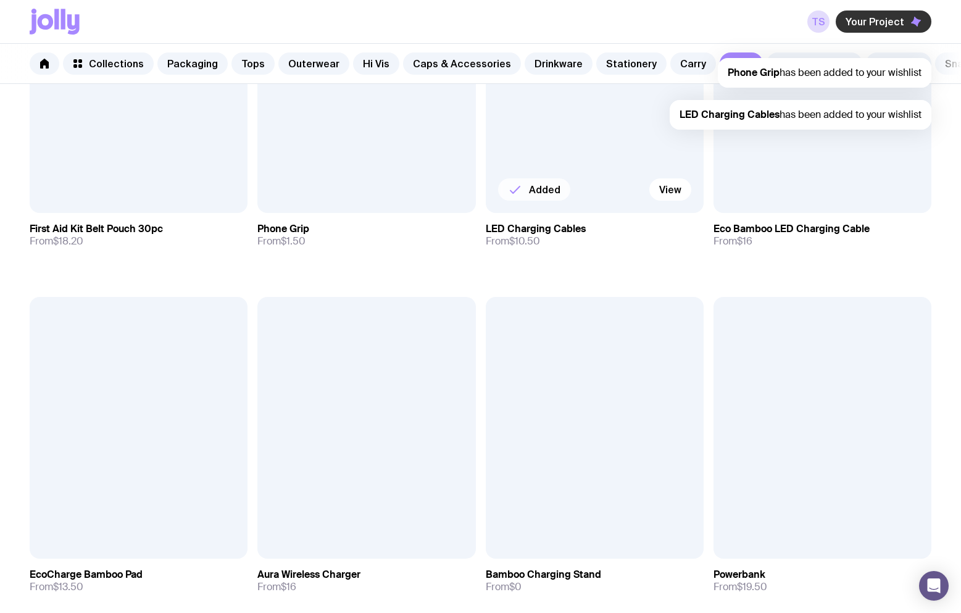
scroll to position [0, 0]
click at [881, 30] on button "Your Project" at bounding box center [884, 21] width 96 height 22
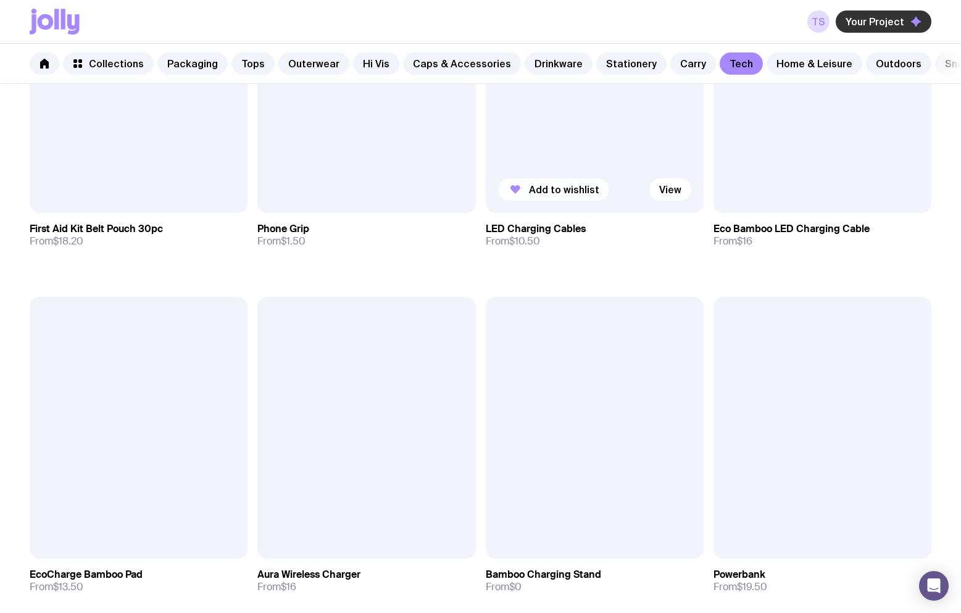
click at [895, 27] on span "Your Project" at bounding box center [875, 21] width 59 height 12
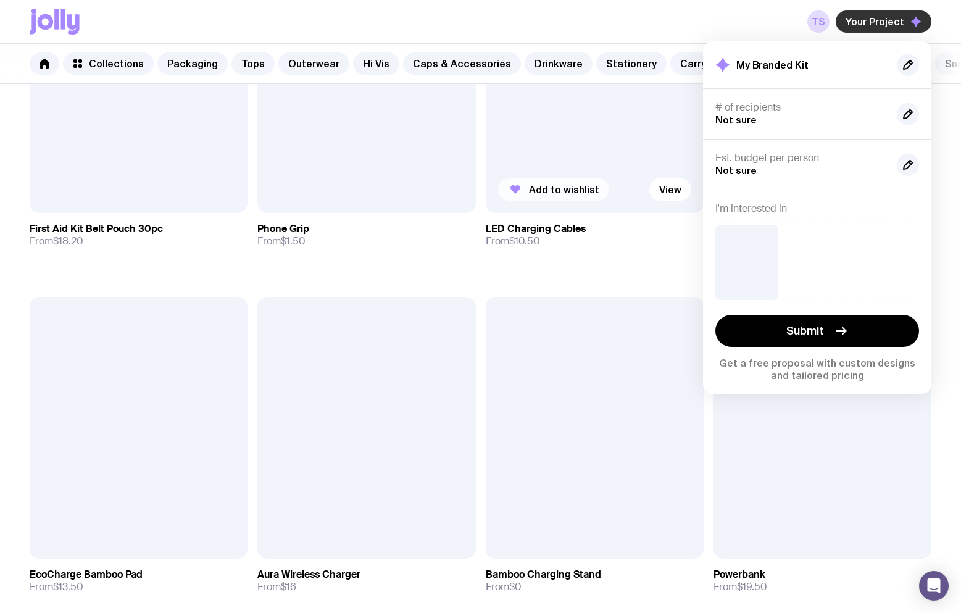
click at [889, 21] on span "Your Project" at bounding box center [875, 21] width 59 height 12
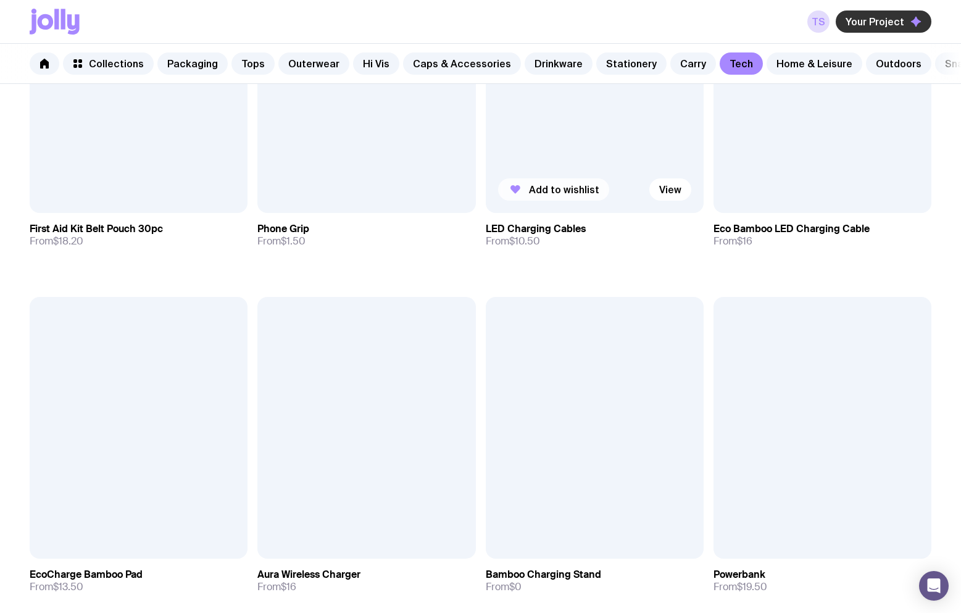
click at [888, 22] on span "Your Project" at bounding box center [875, 21] width 59 height 12
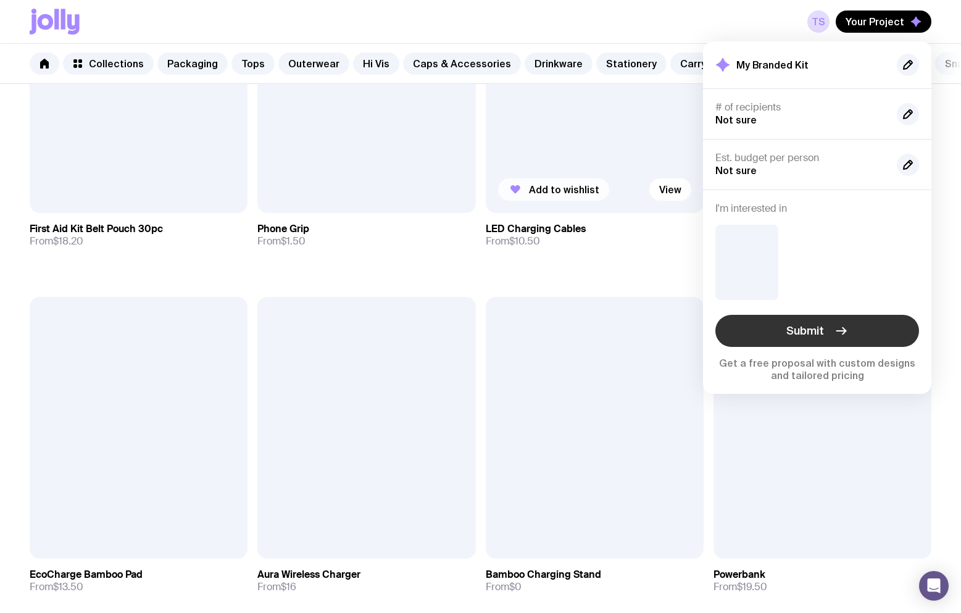
click at [799, 329] on span "Submit" at bounding box center [806, 331] width 38 height 15
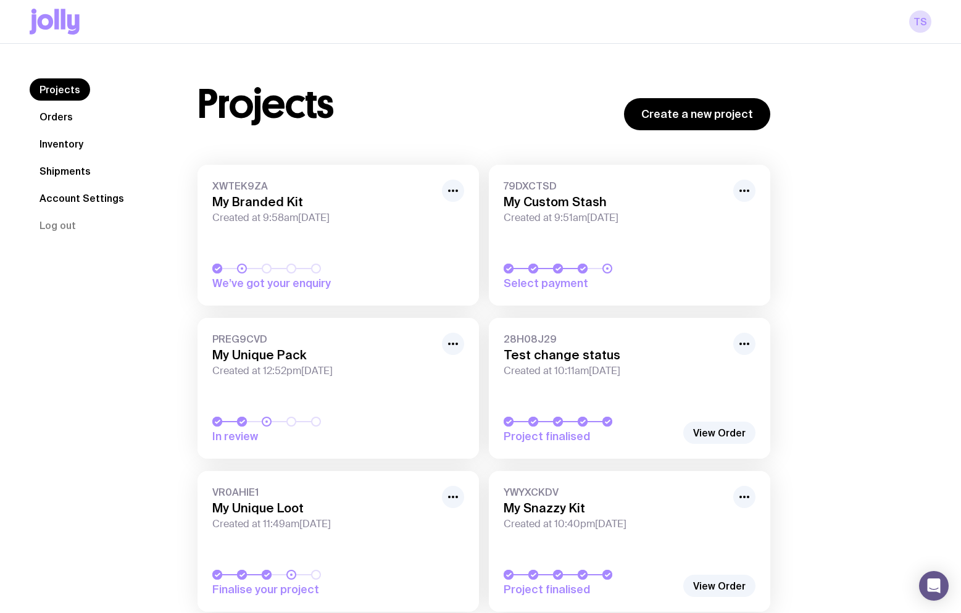
click at [304, 183] on span "XWTEK9ZA" at bounding box center [323, 186] width 222 height 12
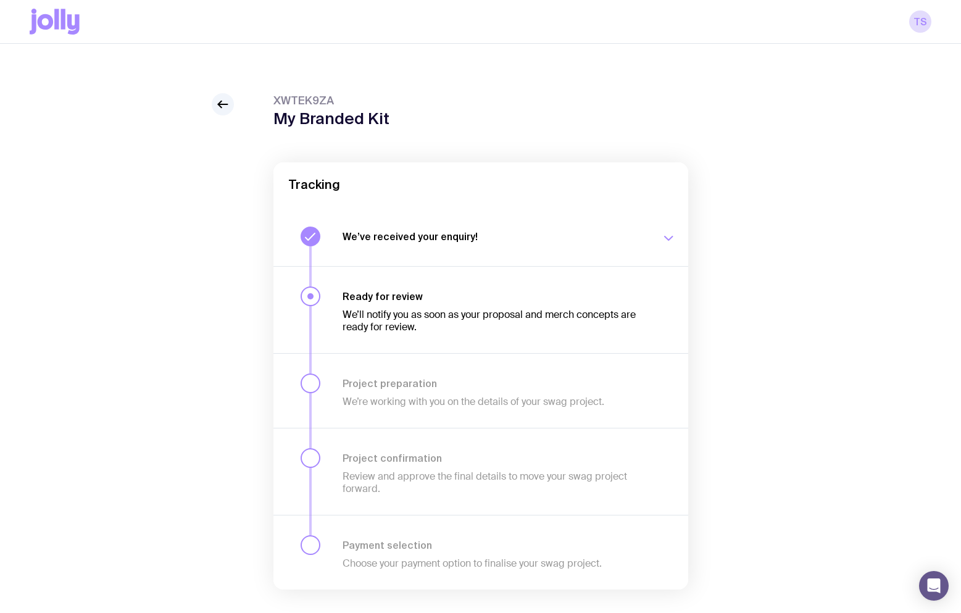
drag, startPoint x: 338, startPoint y: 95, endPoint x: 256, endPoint y: 98, distance: 81.6
click at [256, 98] on div "XWTEK9ZA My Branded Kit Tracking We’ve received your enquiry! Our team is on it…" at bounding box center [481, 366] width 902 height 546
copy span "XWTEK9ZA"
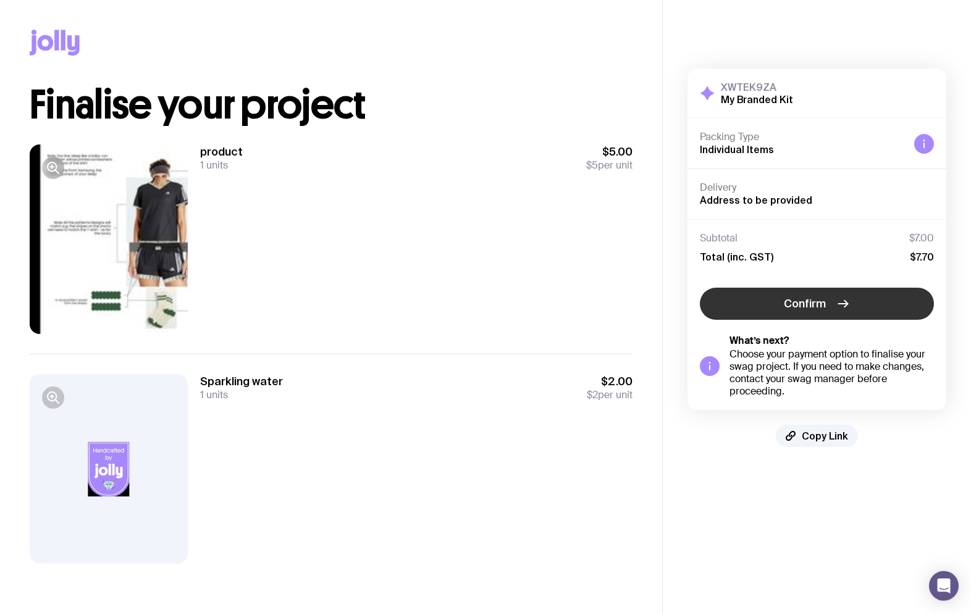
click at [824, 298] on span "Confirm" at bounding box center [805, 303] width 42 height 15
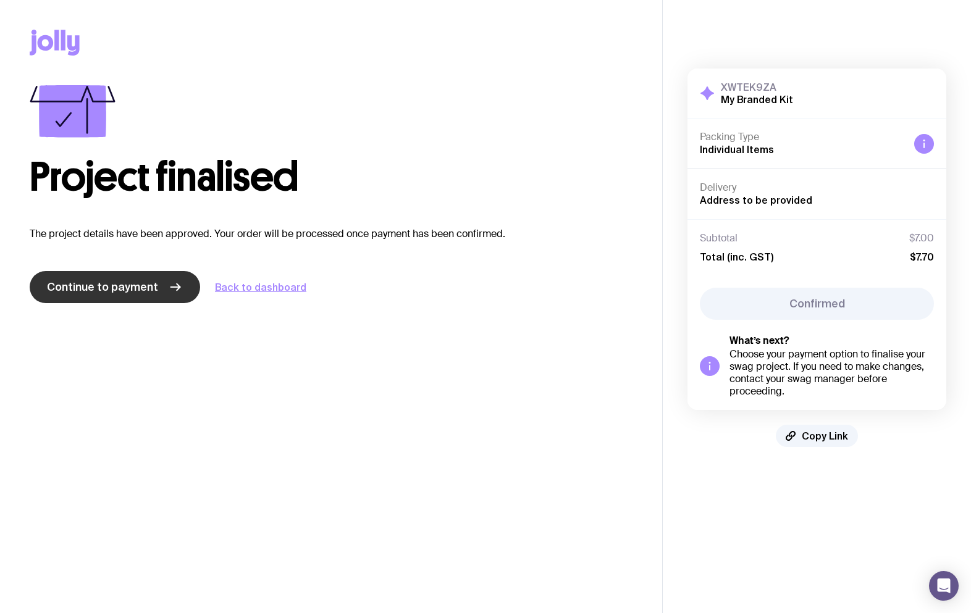
click at [113, 289] on span "Continue to payment" at bounding box center [102, 287] width 111 height 15
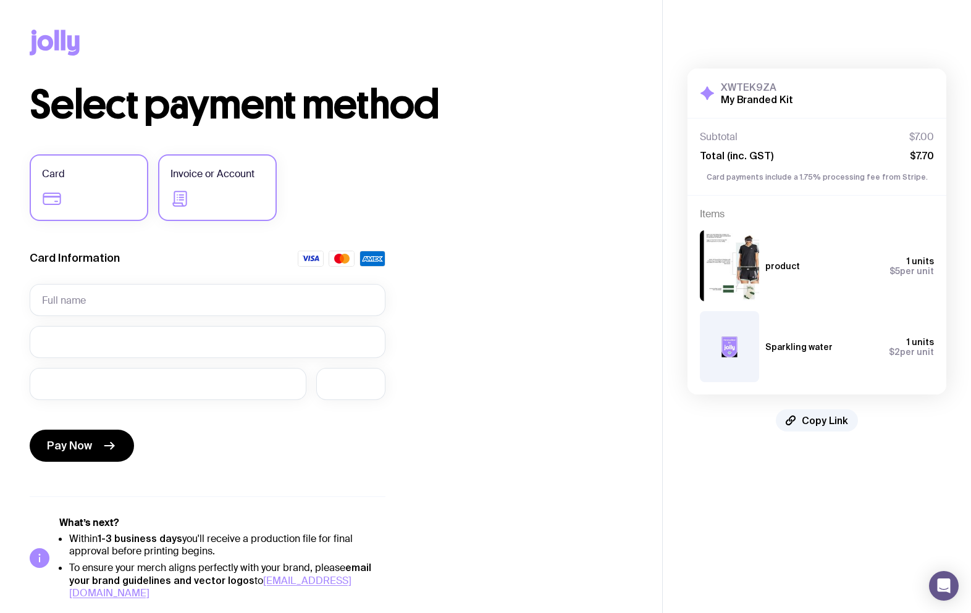
click at [225, 193] on label "Invoice or Account" at bounding box center [217, 187] width 119 height 67
click at [0, 0] on input "Invoice or Account" at bounding box center [0, 0] width 0 height 0
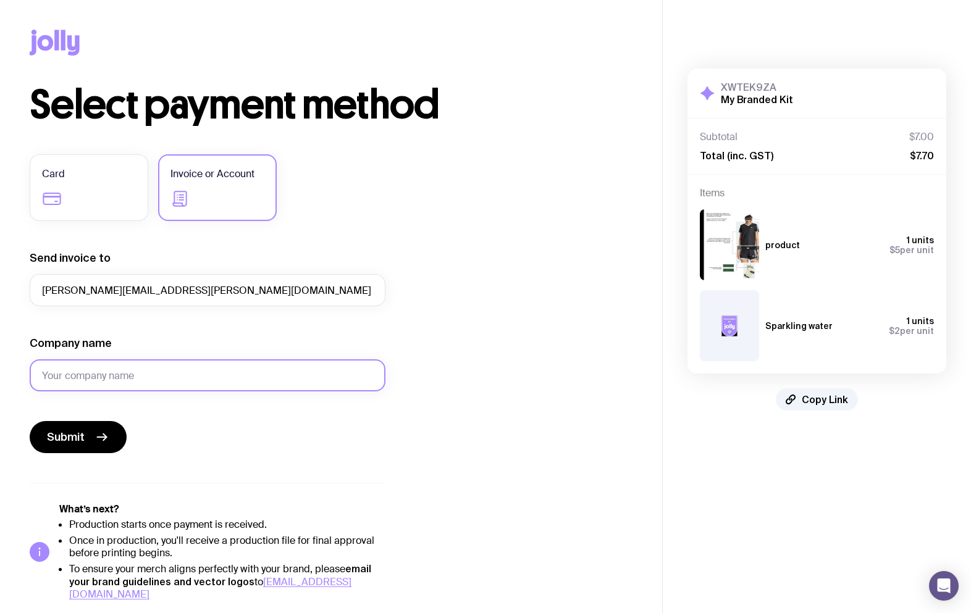
click at [130, 367] on input "Company name" at bounding box center [208, 375] width 356 height 32
type input "N"
type input "Company for test purposes"
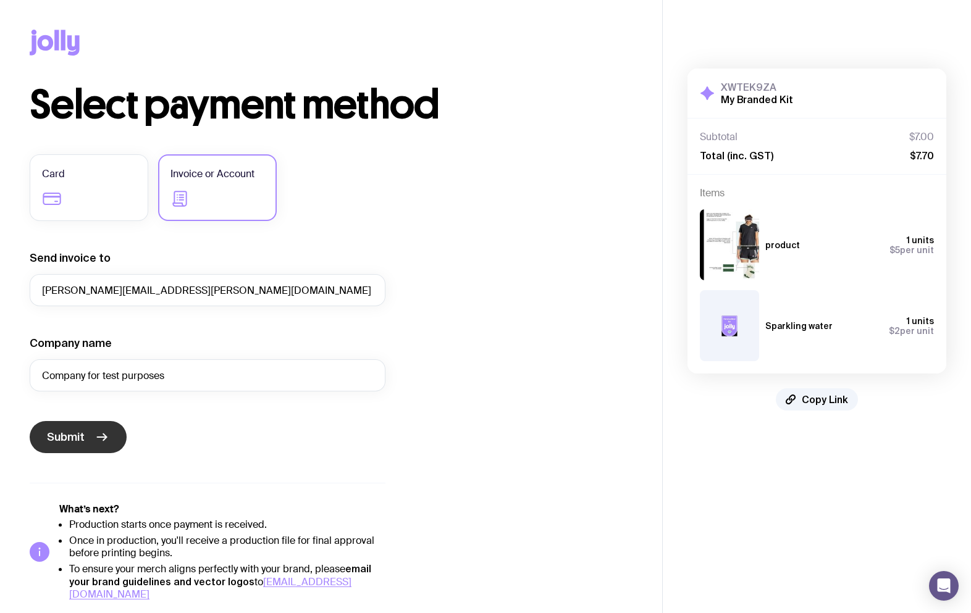
click at [91, 433] on button "Submit" at bounding box center [78, 437] width 97 height 32
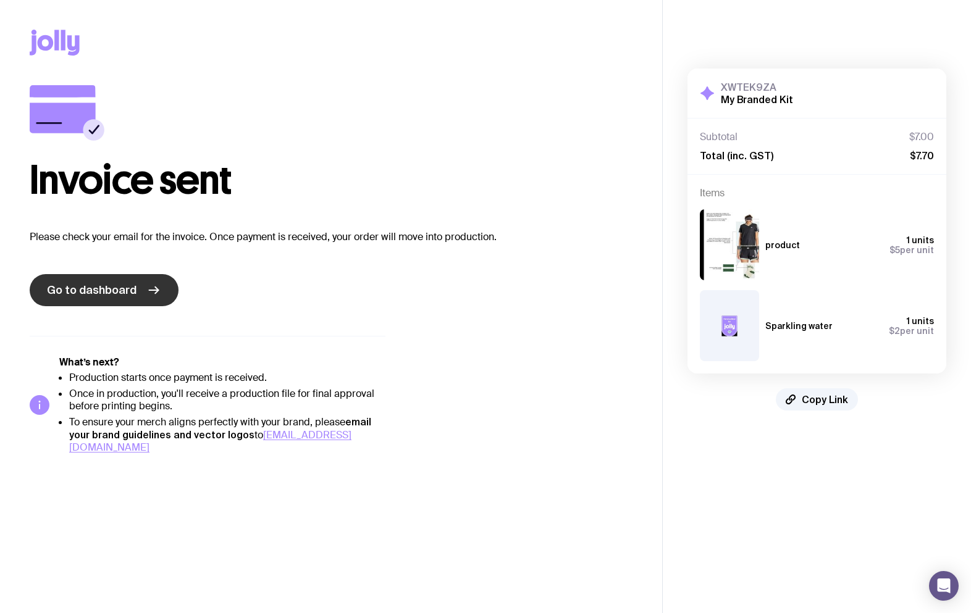
click at [122, 293] on span "Go to dashboard" at bounding box center [92, 290] width 90 height 15
